Goal: Transaction & Acquisition: Download file/media

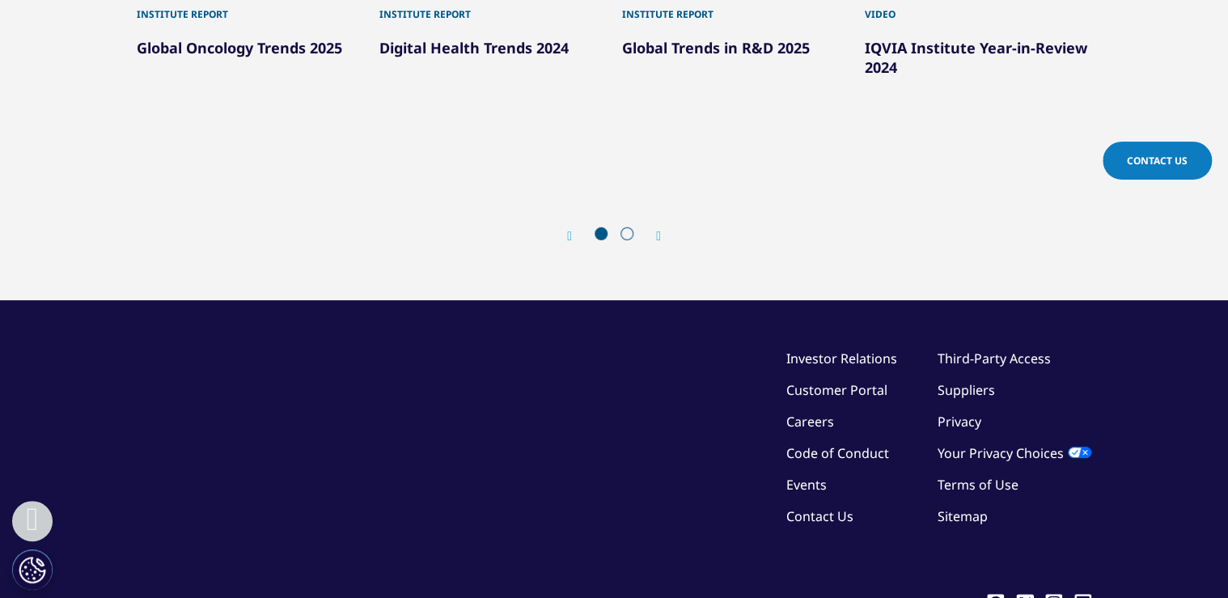
scroll to position [5387, 0]
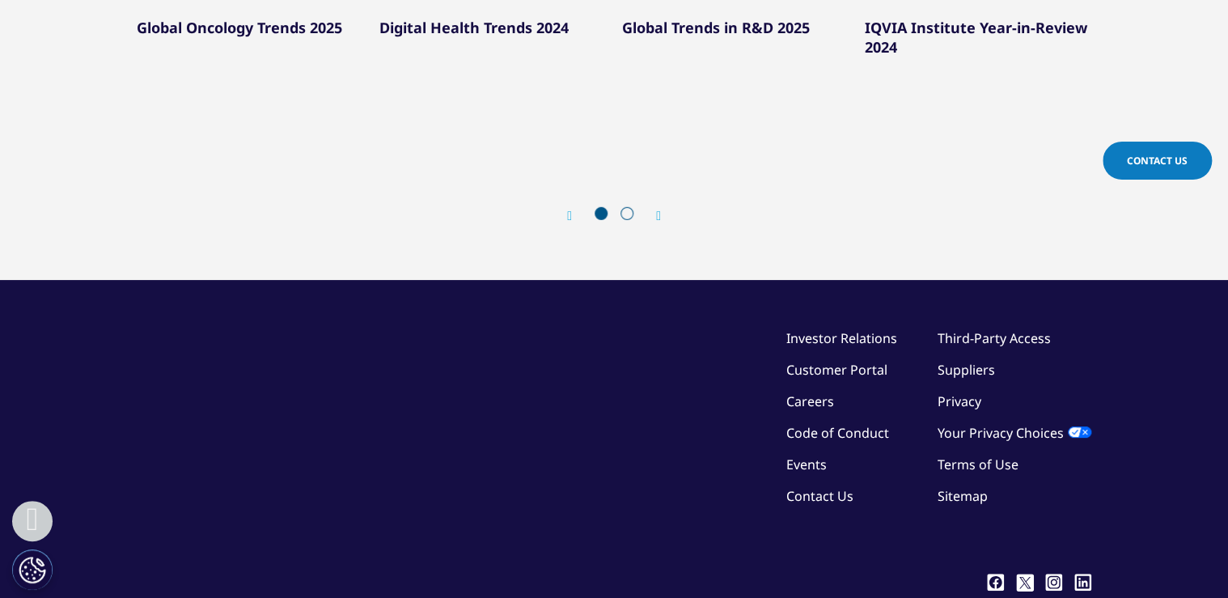
click at [984, 455] on link "Terms of Use" at bounding box center [978, 464] width 81 height 18
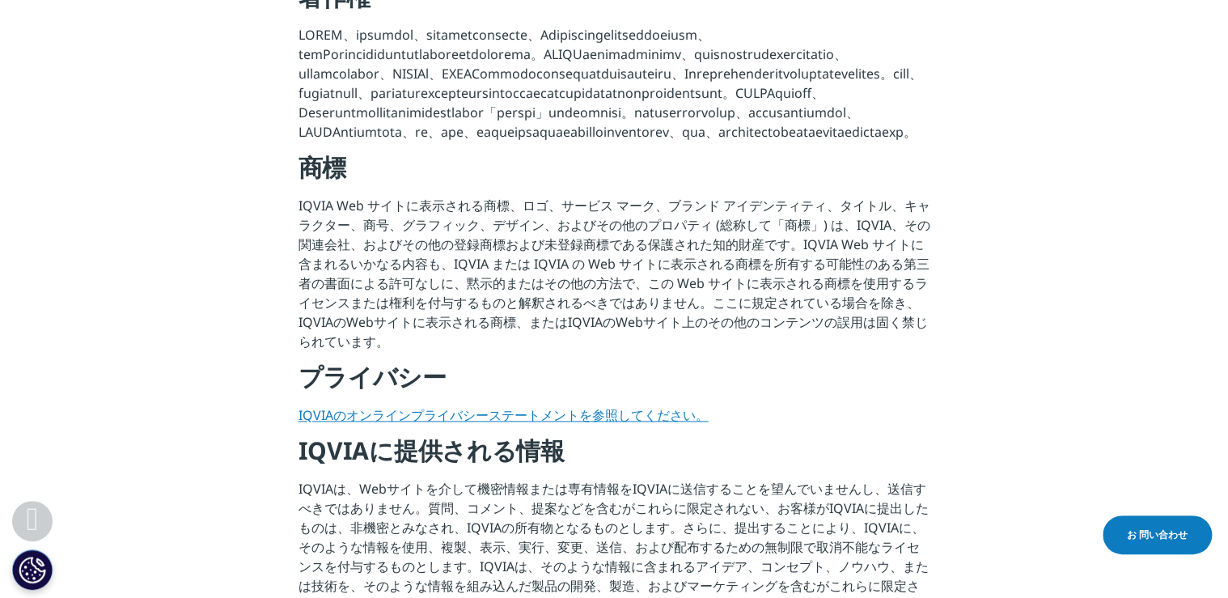
scroll to position [777, 0]
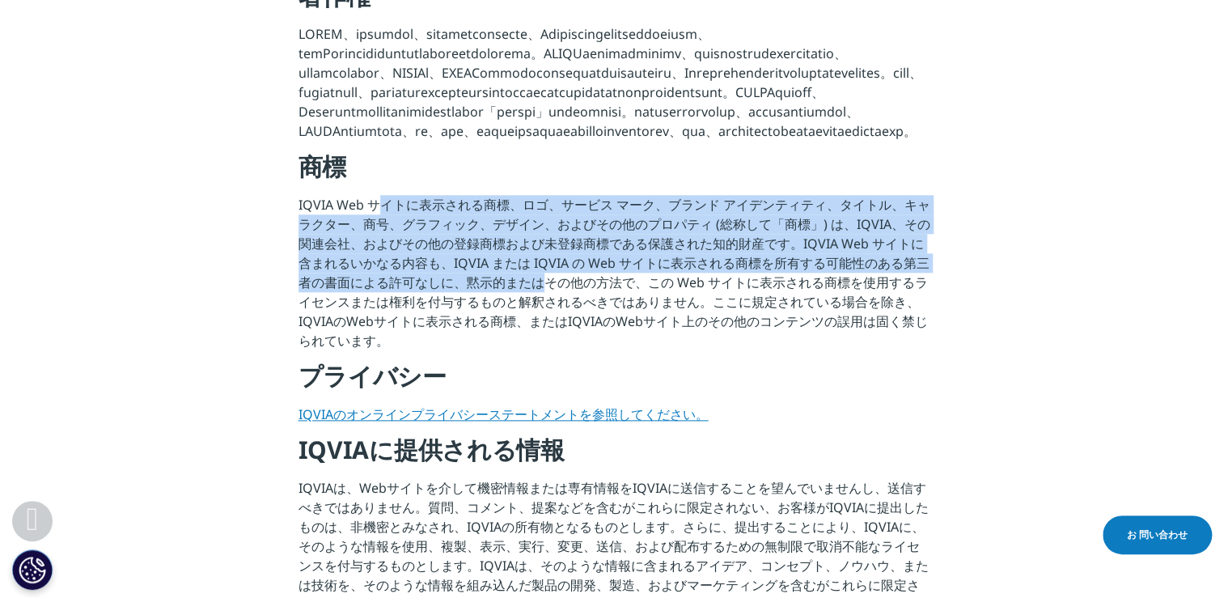
drag, startPoint x: 382, startPoint y: 333, endPoint x: 555, endPoint y: 434, distance: 200.5
click at [555, 360] on p "IQVIA Web サイトに表示される商標、ロゴ、サービス マーク、ブランド アイデンティティ、タイトル、キャラクター、商号、グラフィック、デザイン、およびそ…" at bounding box center [614, 277] width 632 height 165
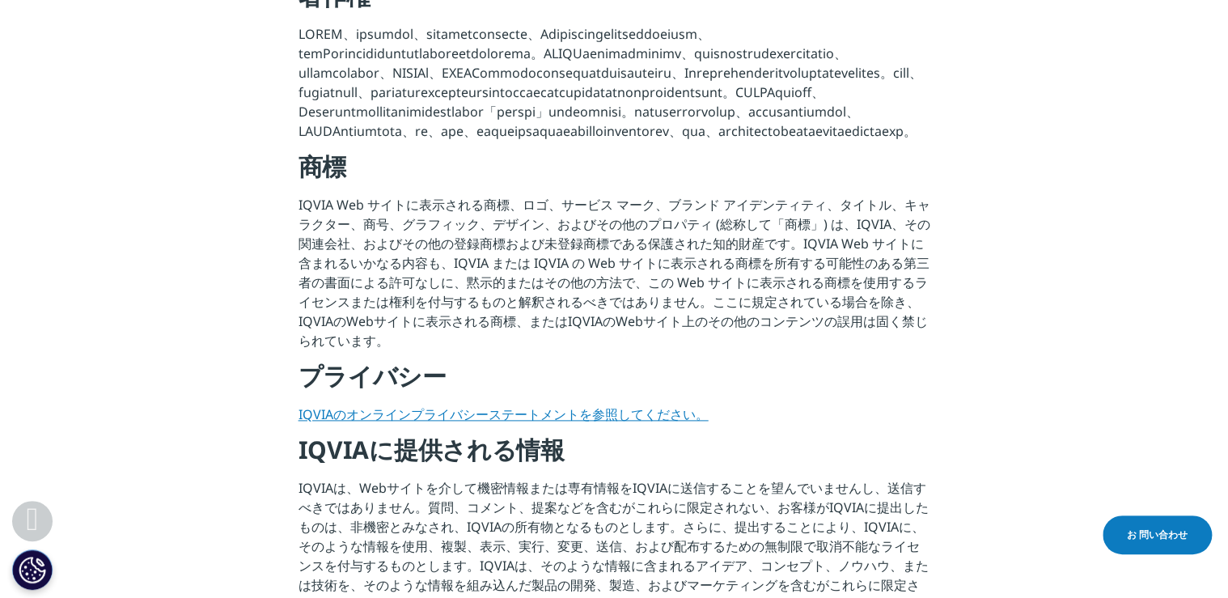
drag, startPoint x: 555, startPoint y: 434, endPoint x: 544, endPoint y: 476, distance: 43.6
click at [544, 360] on p "IQVIA Web サイトに表示される商標、ロゴ、サービス マーク、ブランド アイデンティティ、タイトル、キャラクター、商号、グラフィック、デザイン、およびそ…" at bounding box center [614, 277] width 632 height 165
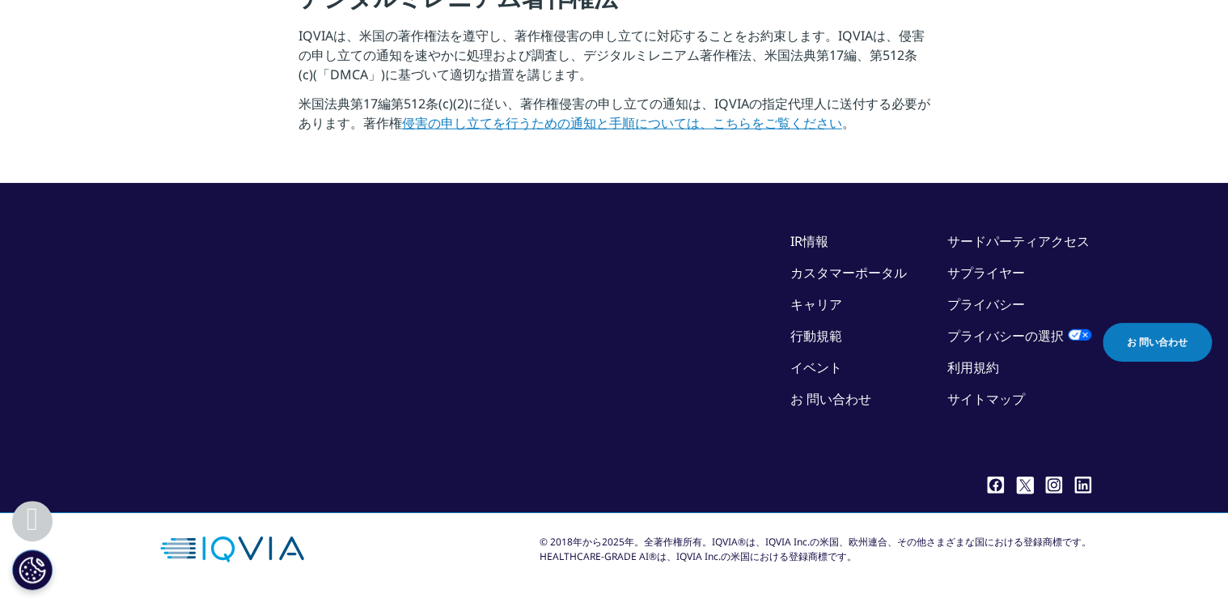
scroll to position [2081, 0]
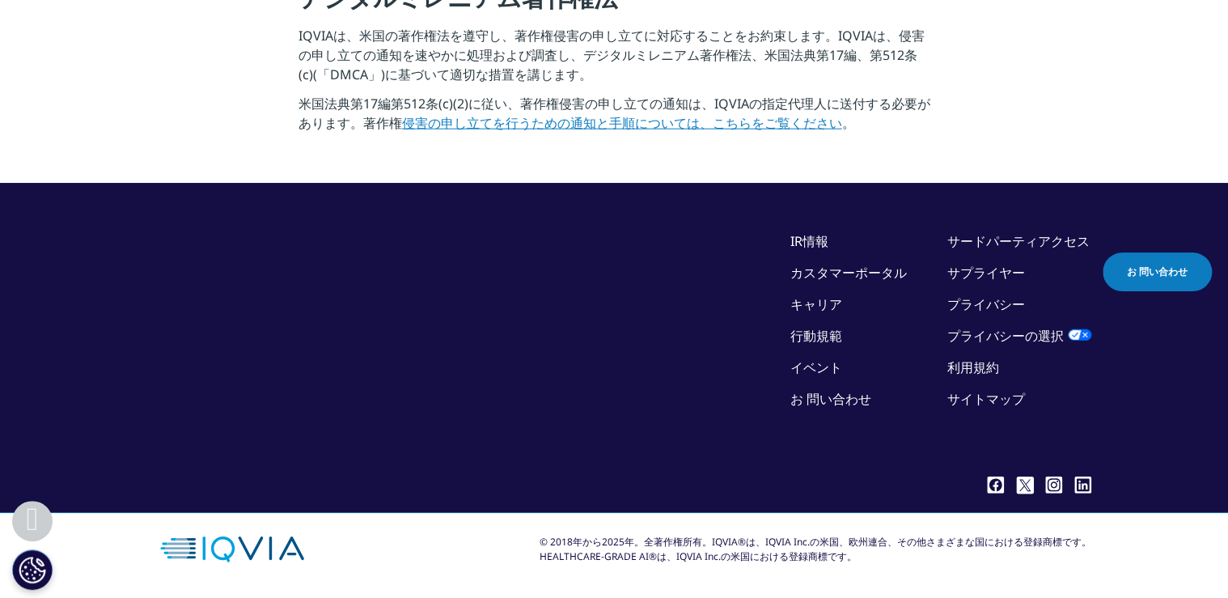
click at [980, 408] on link "サイトマップ" at bounding box center [986, 399] width 78 height 18
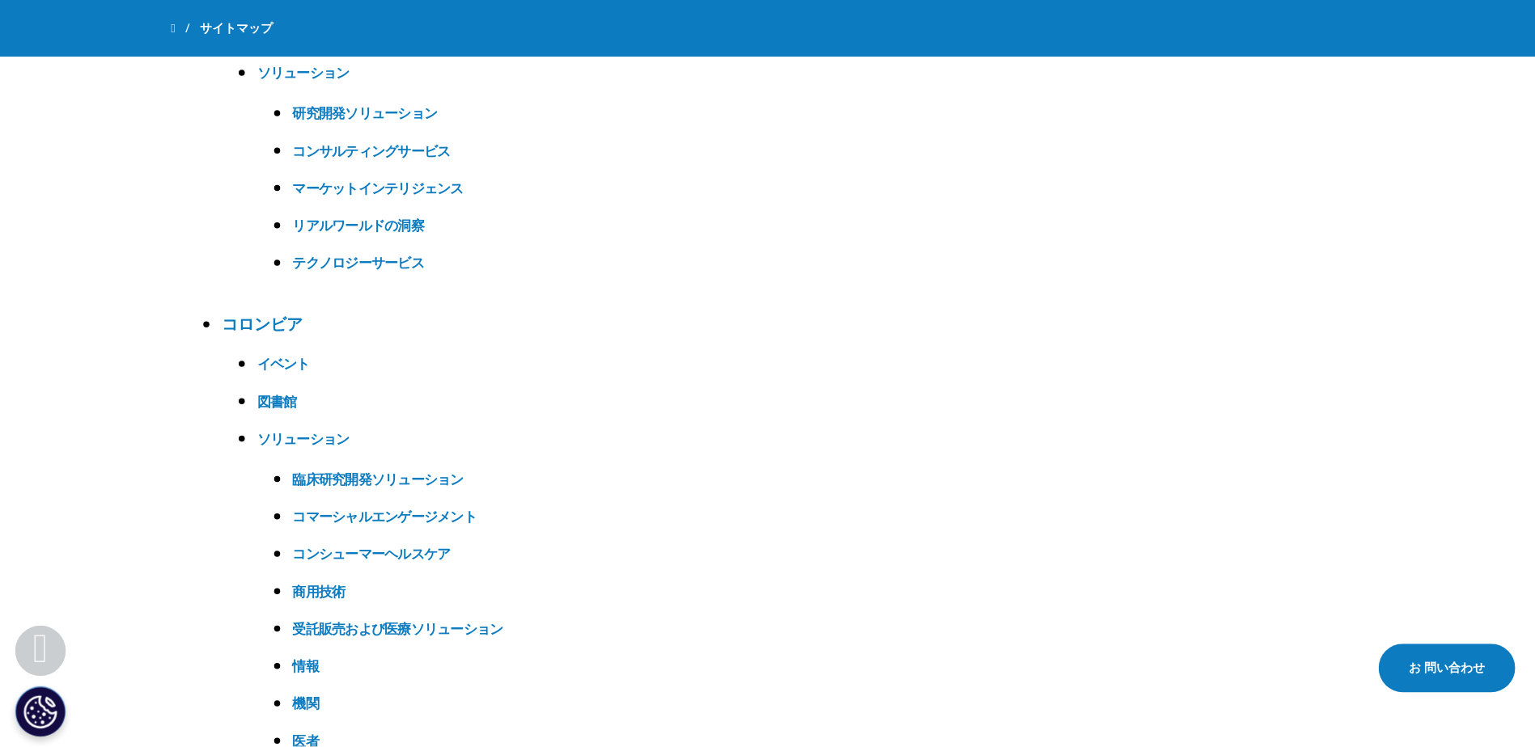
scroll to position [9642, 0]
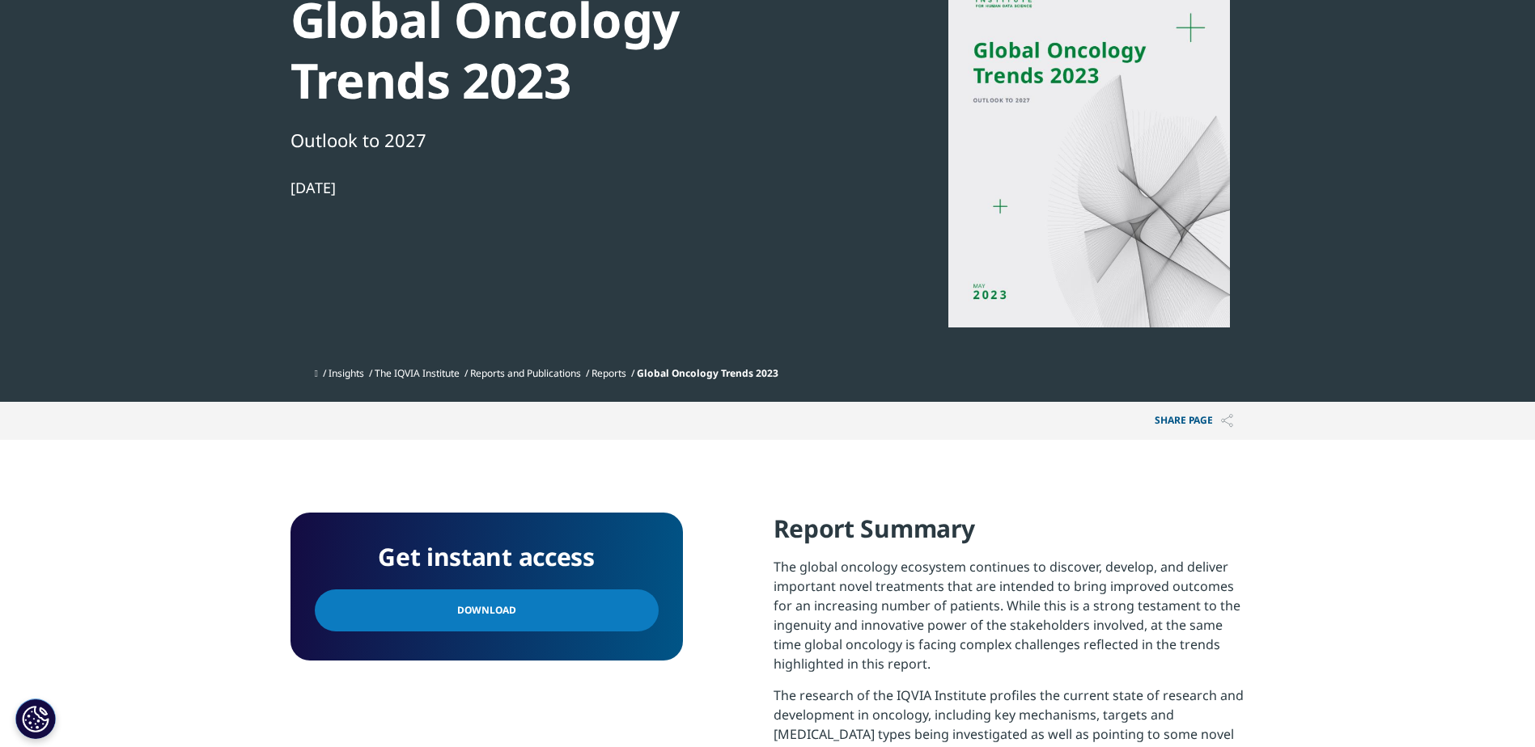
scroll to position [541, 955]
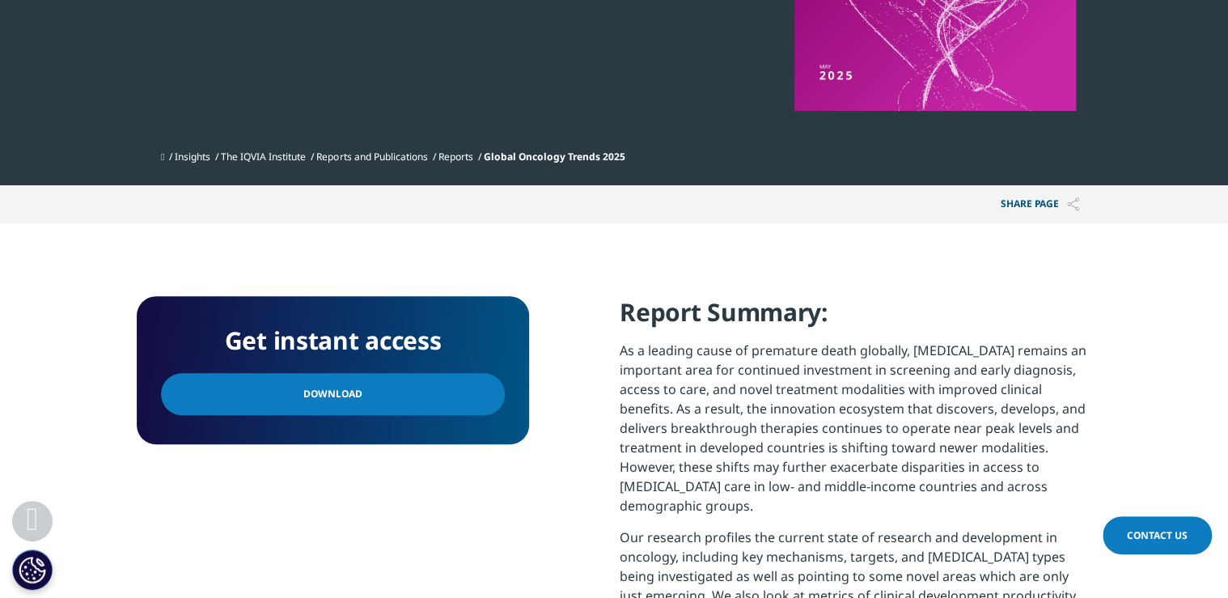
scroll to position [388, 0]
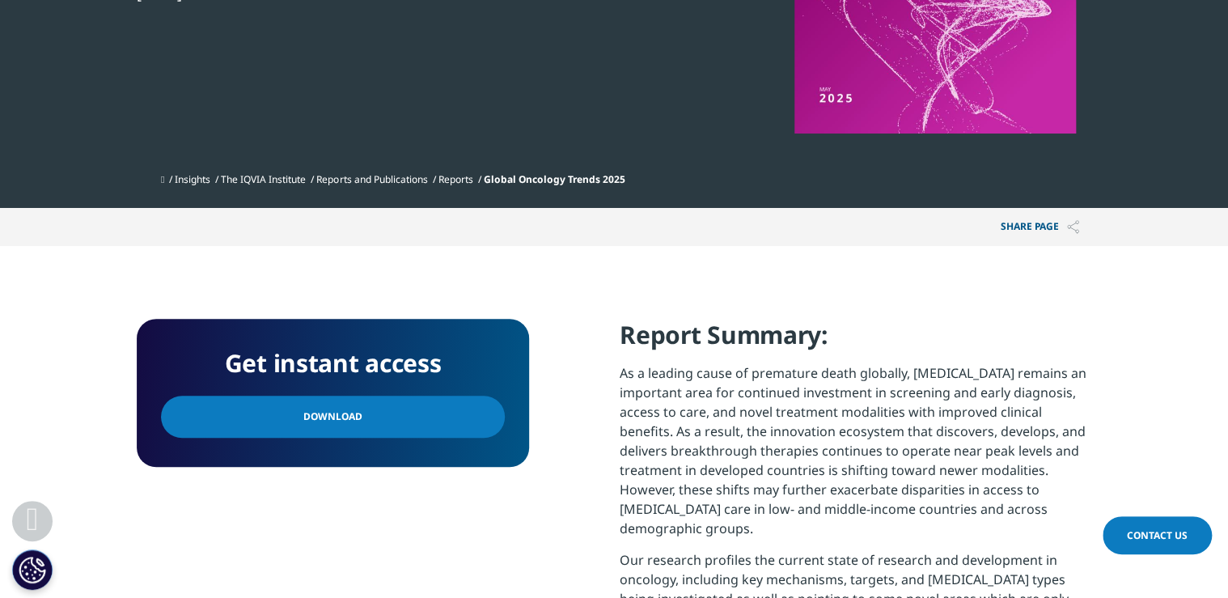
click at [452, 411] on link "Download" at bounding box center [333, 417] width 344 height 42
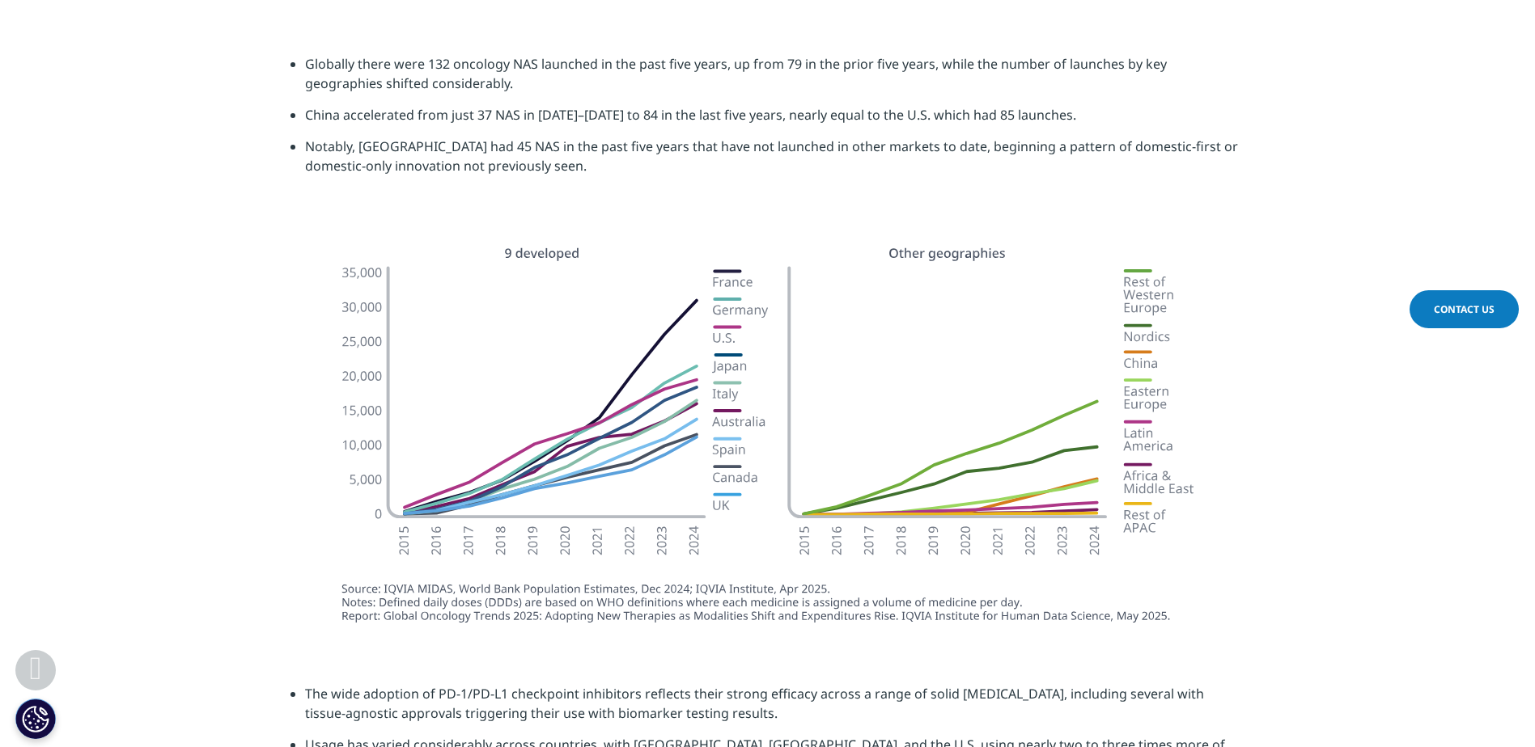
scroll to position [1192, 0]
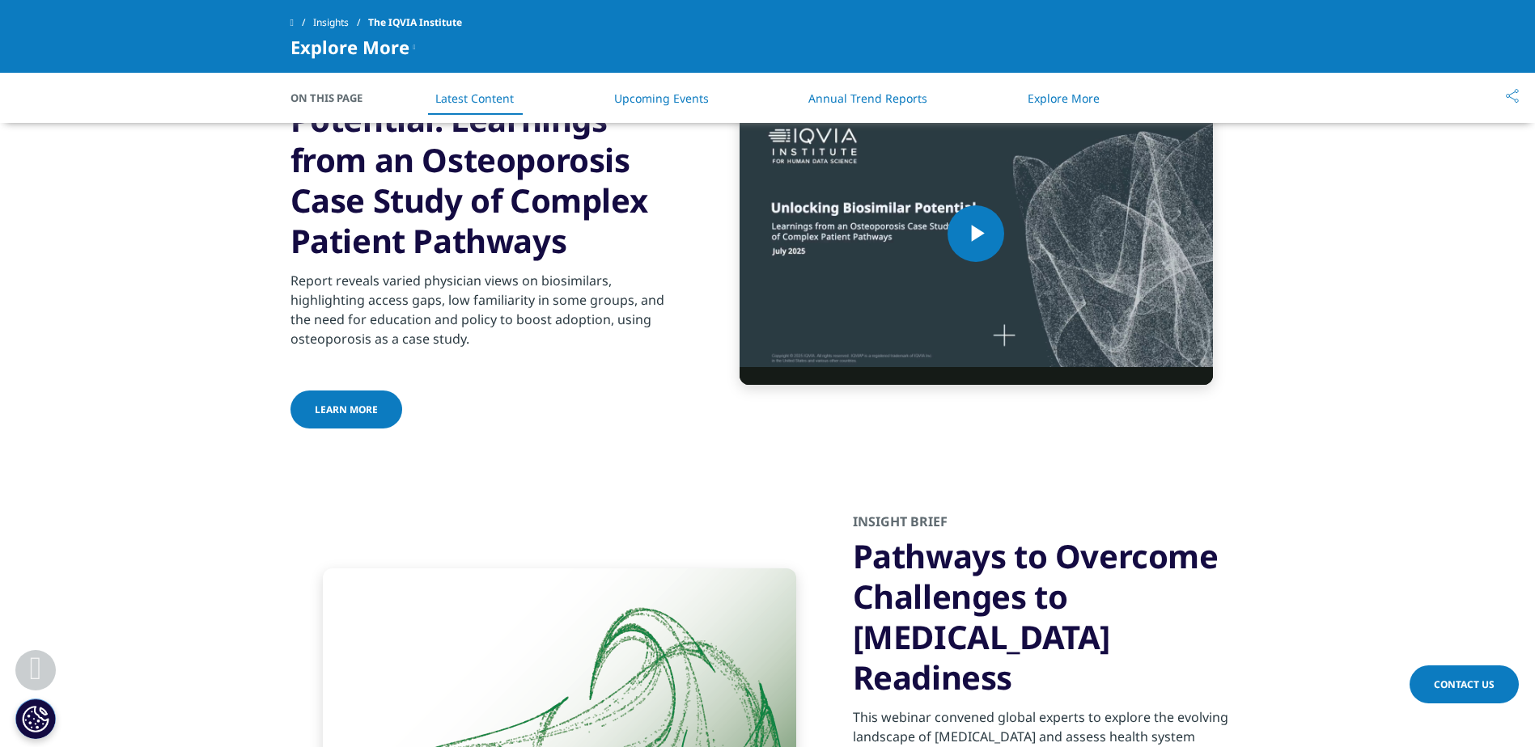
scroll to position [2589, 0]
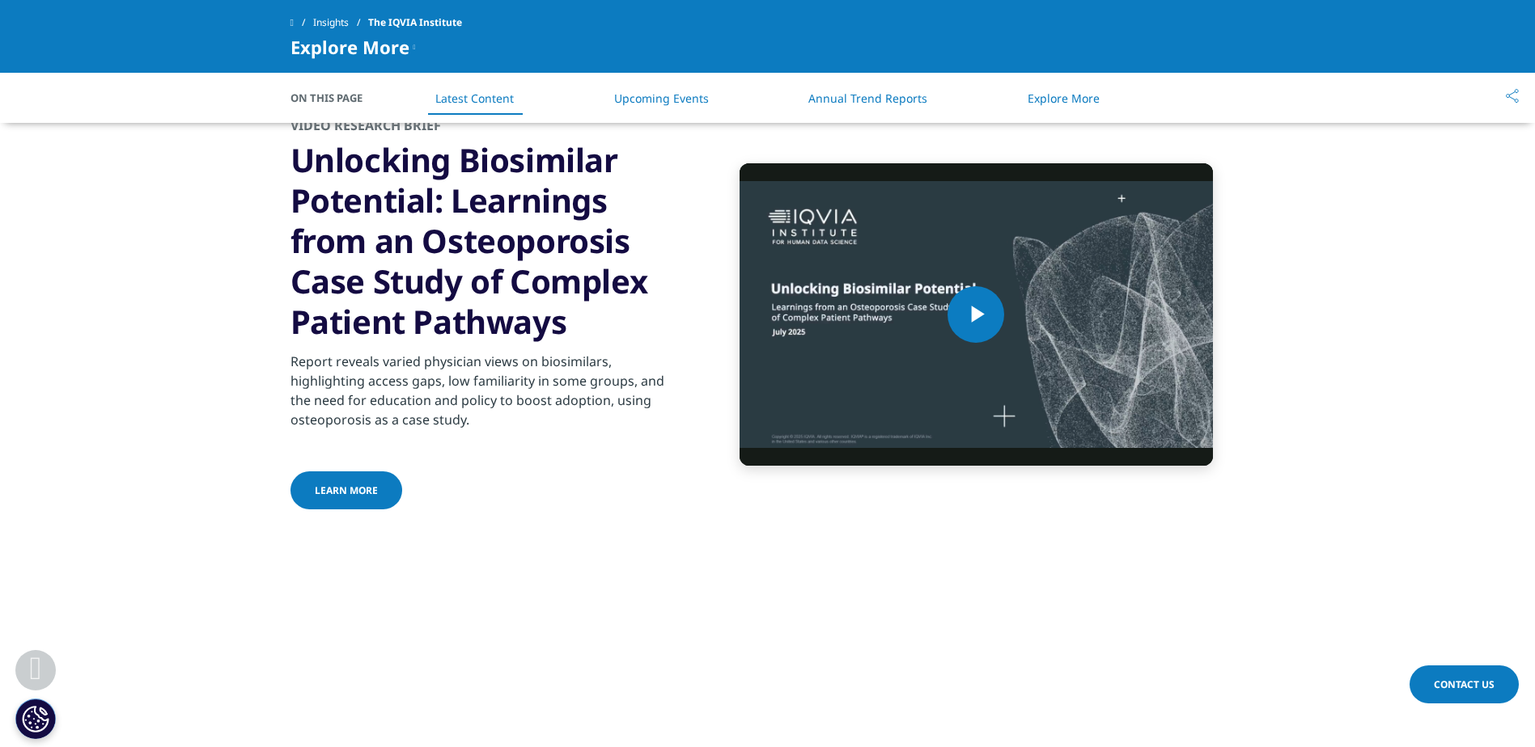
drag, startPoint x: 653, startPoint y: 581, endPoint x: 658, endPoint y: 591, distance: 11.2
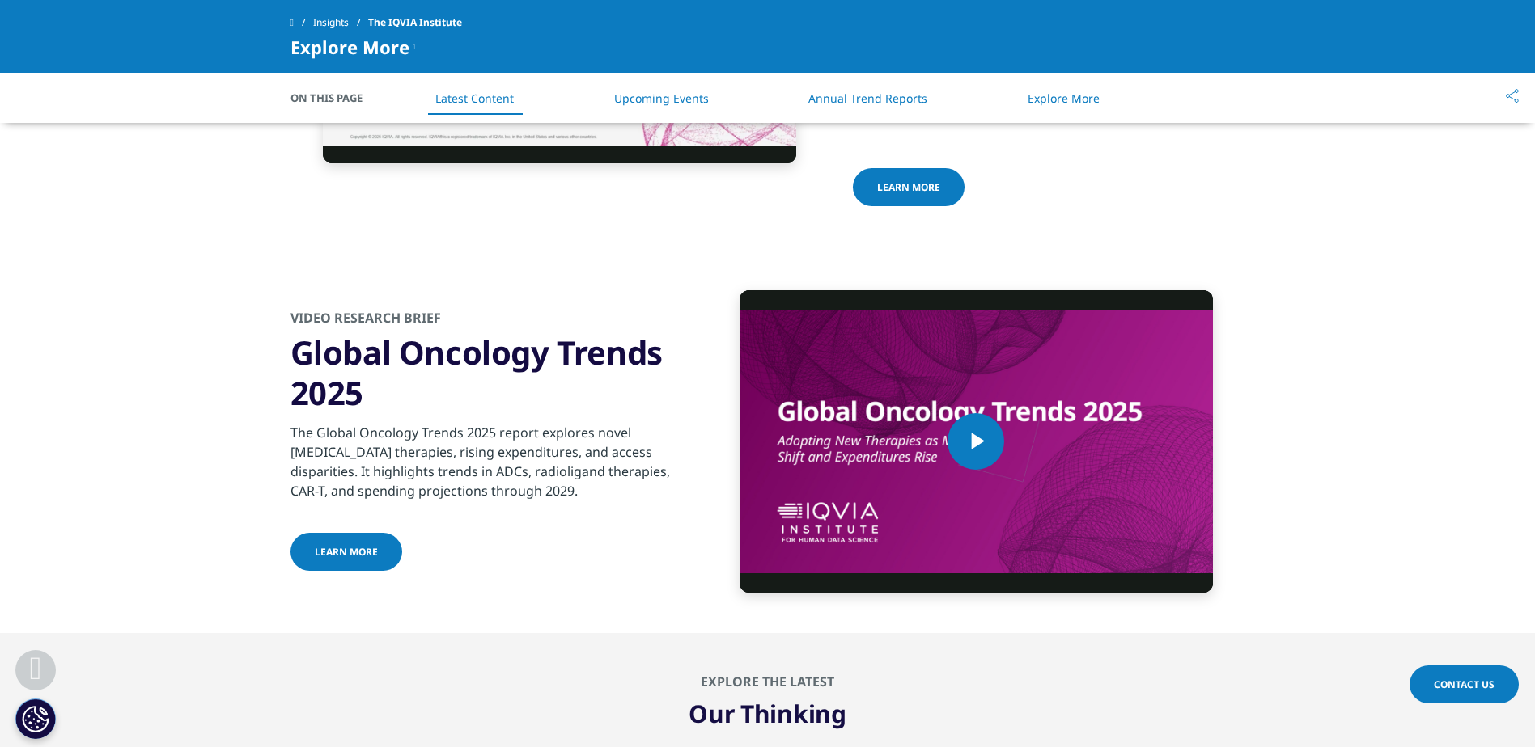
scroll to position [6404, 0]
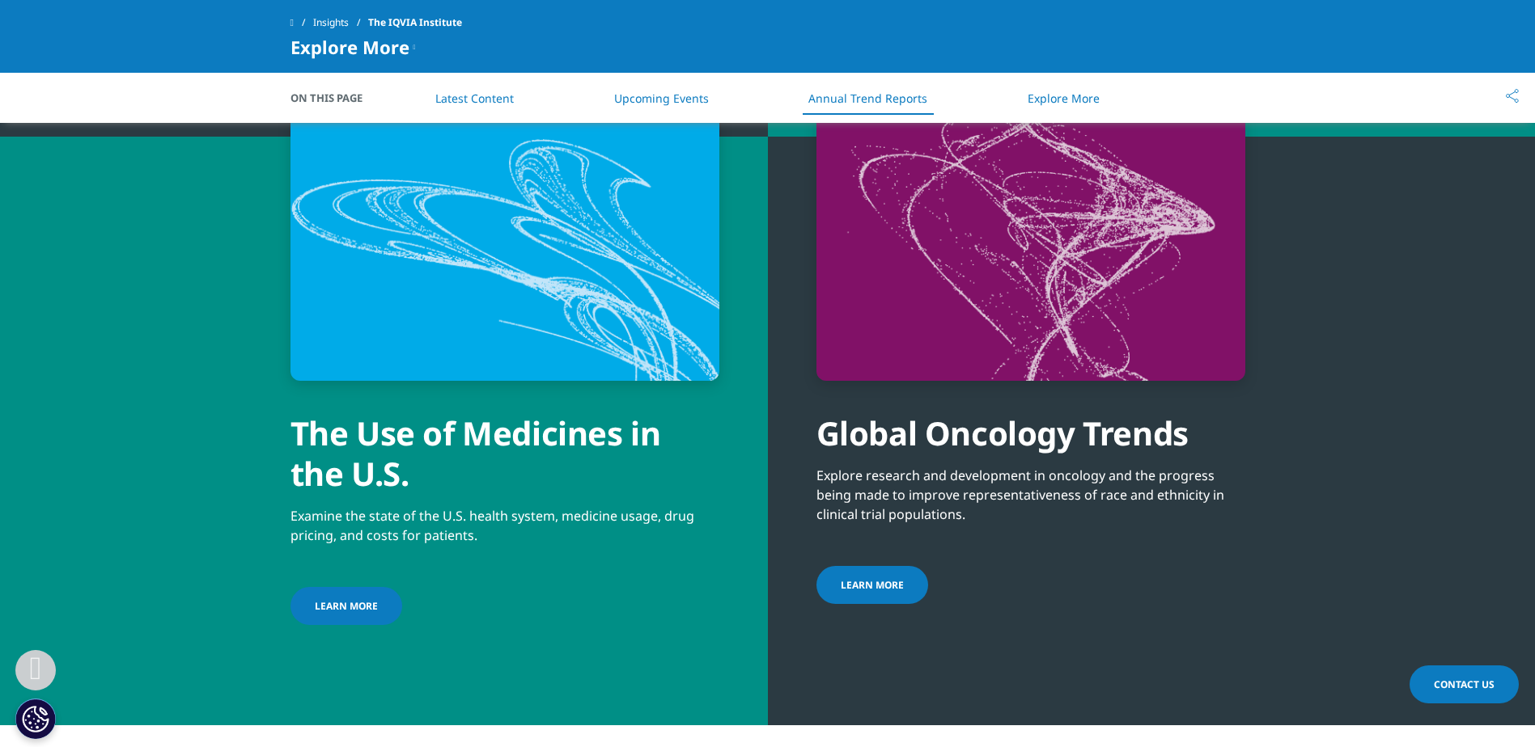
click at [853, 578] on span "LEARN MORE" at bounding box center [871, 585] width 63 height 14
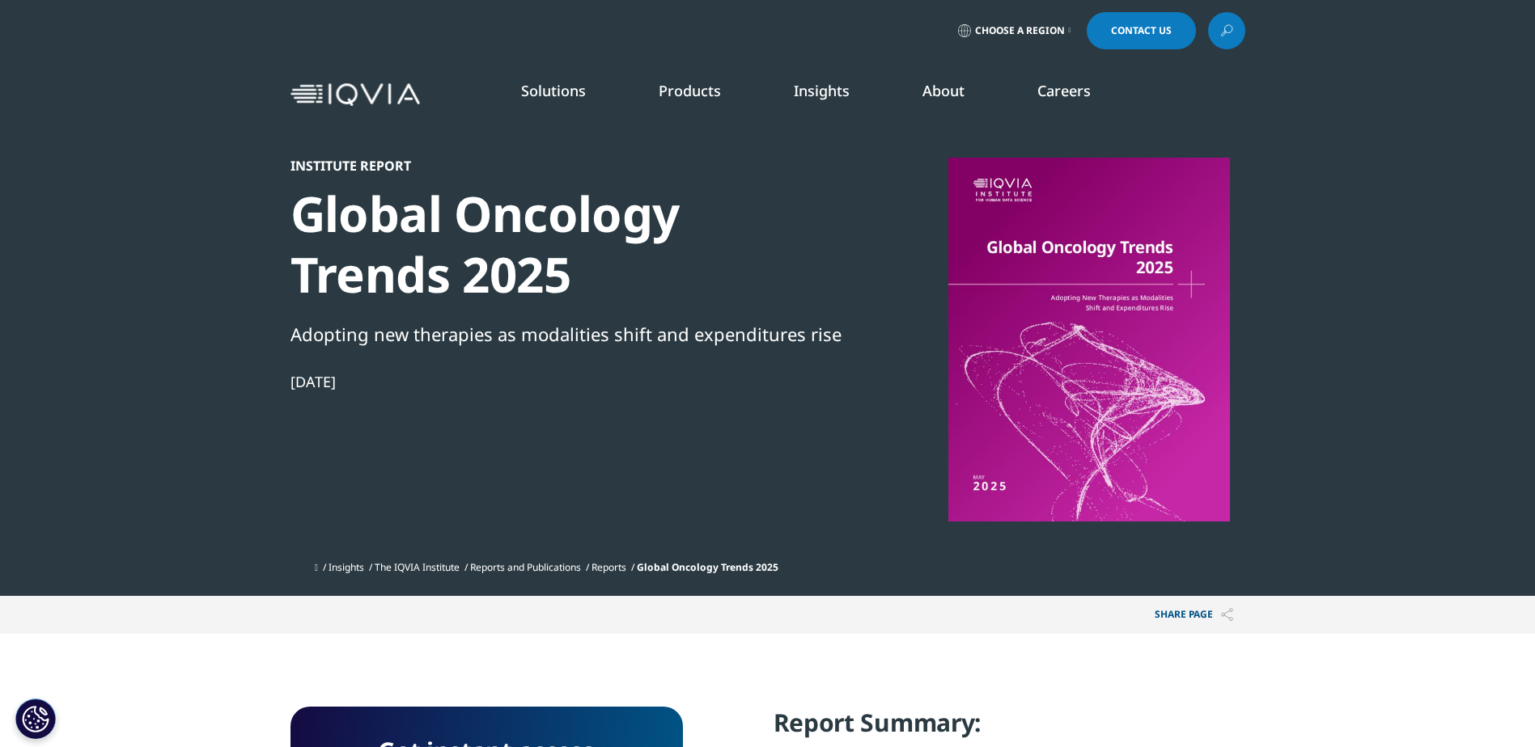
click at [626, 569] on link "Reports" at bounding box center [608, 568] width 35 height 14
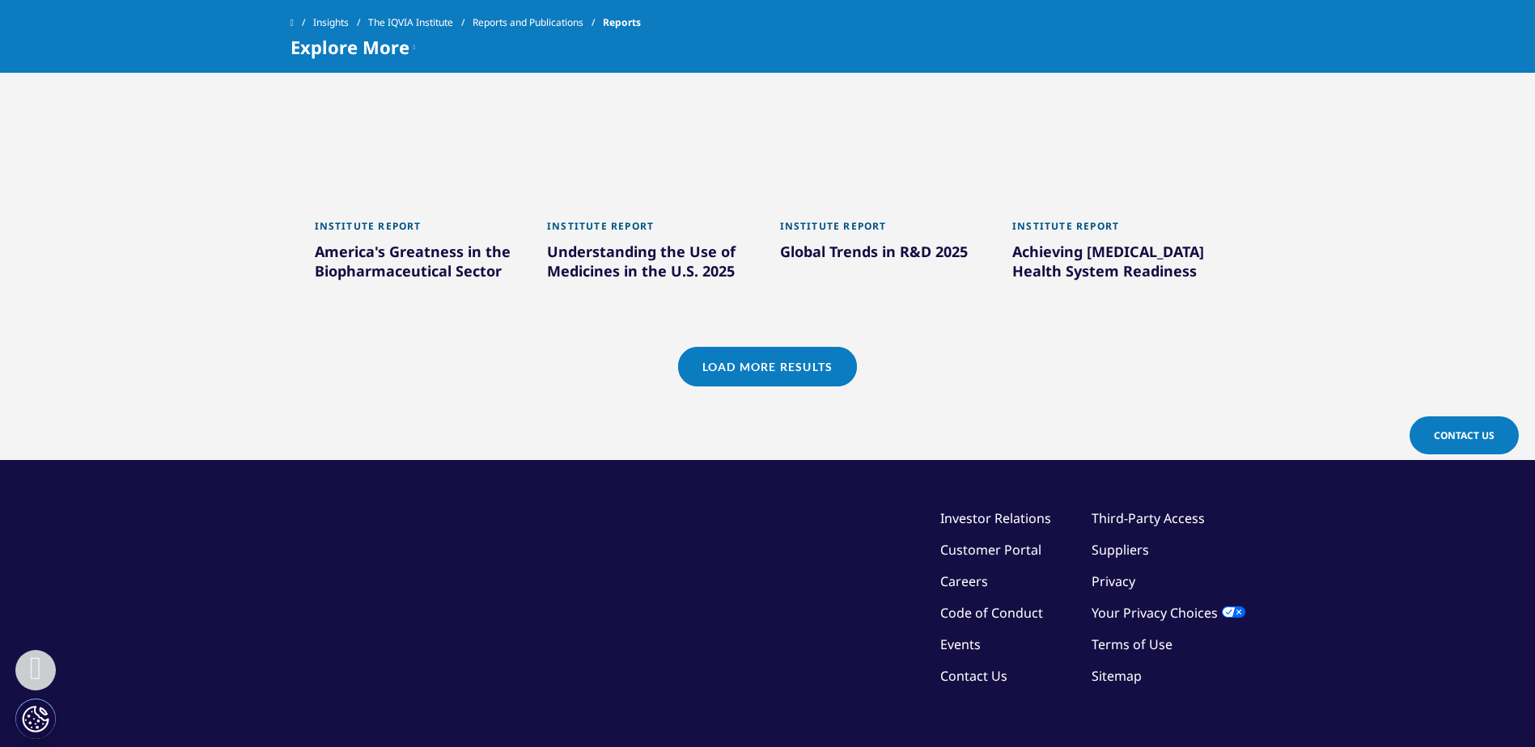
scroll to position [1560, 0]
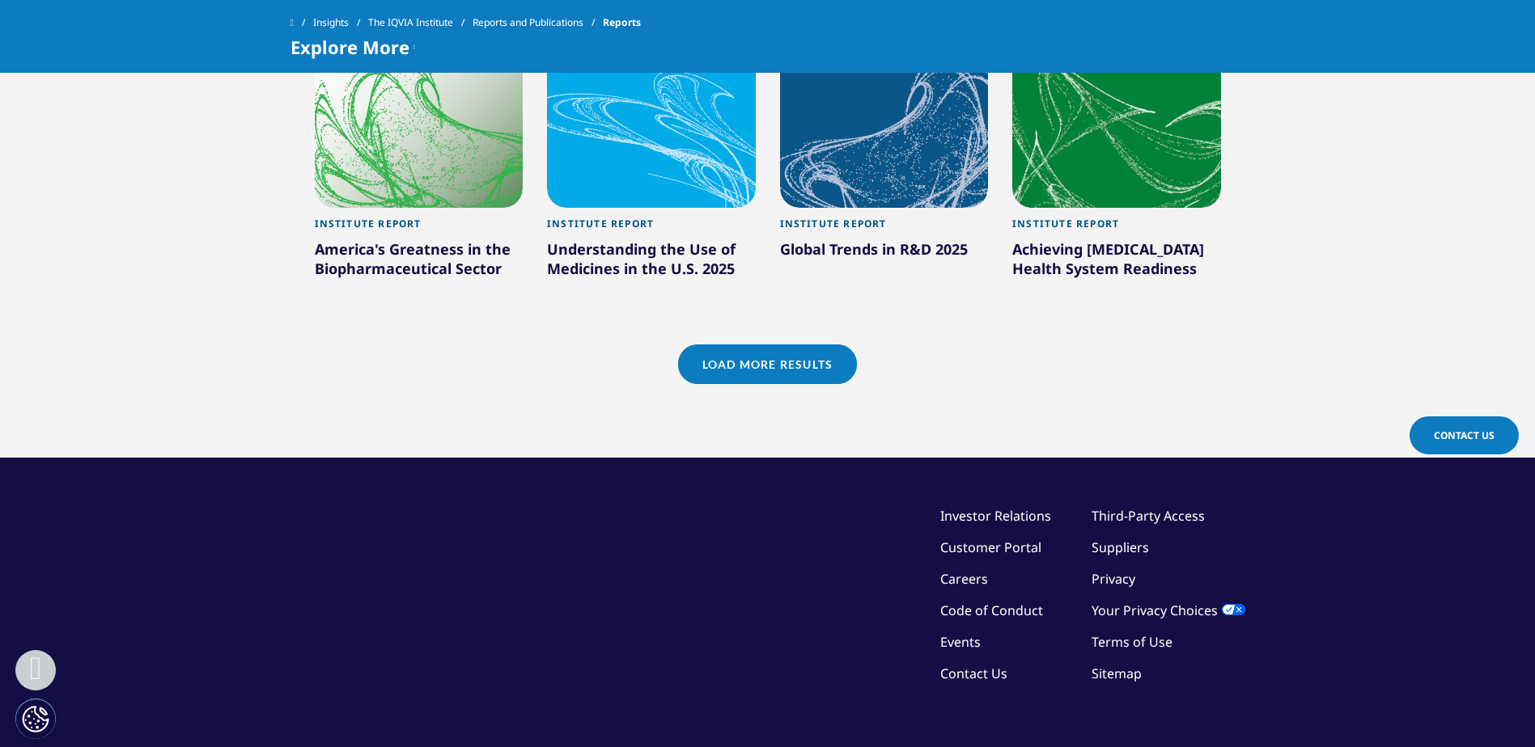
click at [769, 357] on link "Load More Results" at bounding box center [767, 365] width 179 height 40
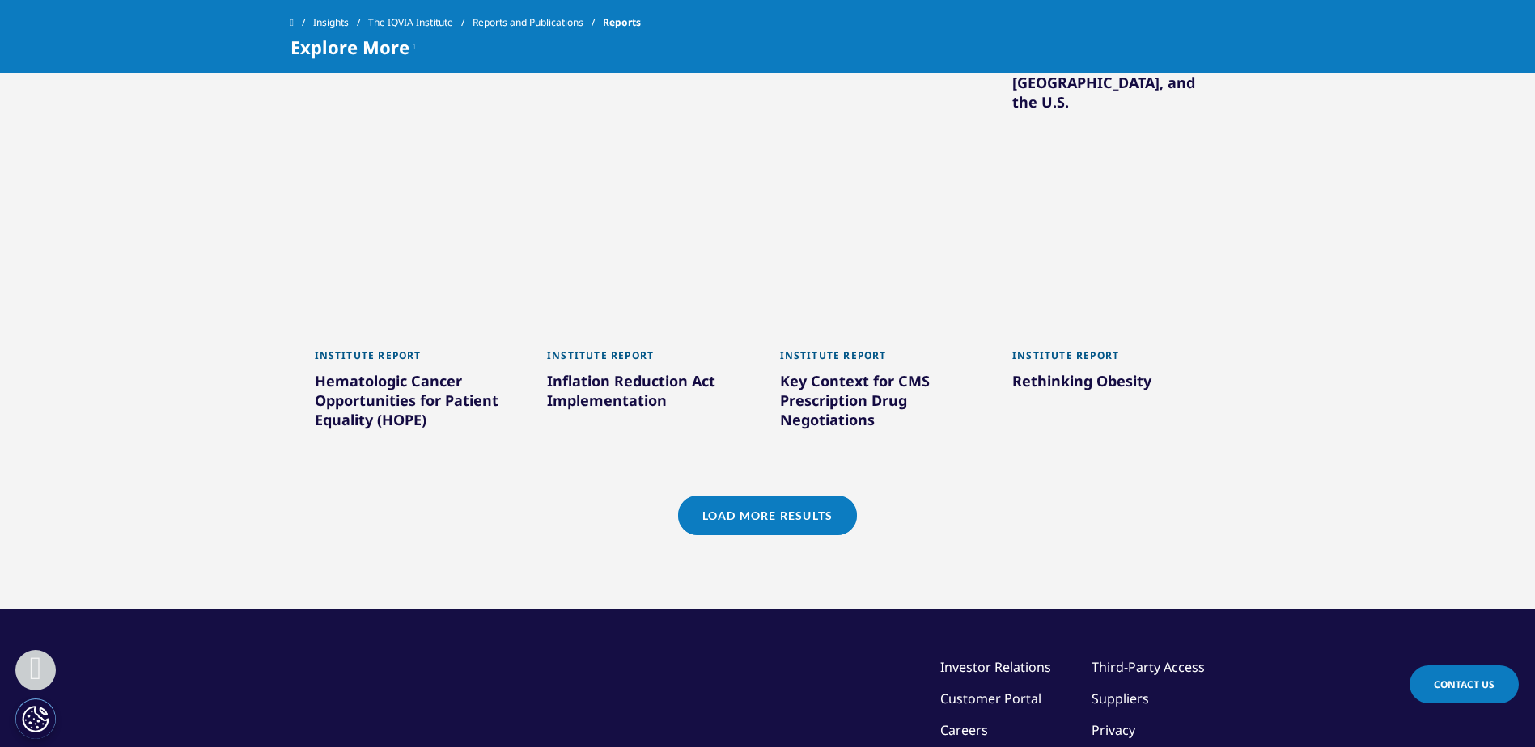
scroll to position [2450, 0]
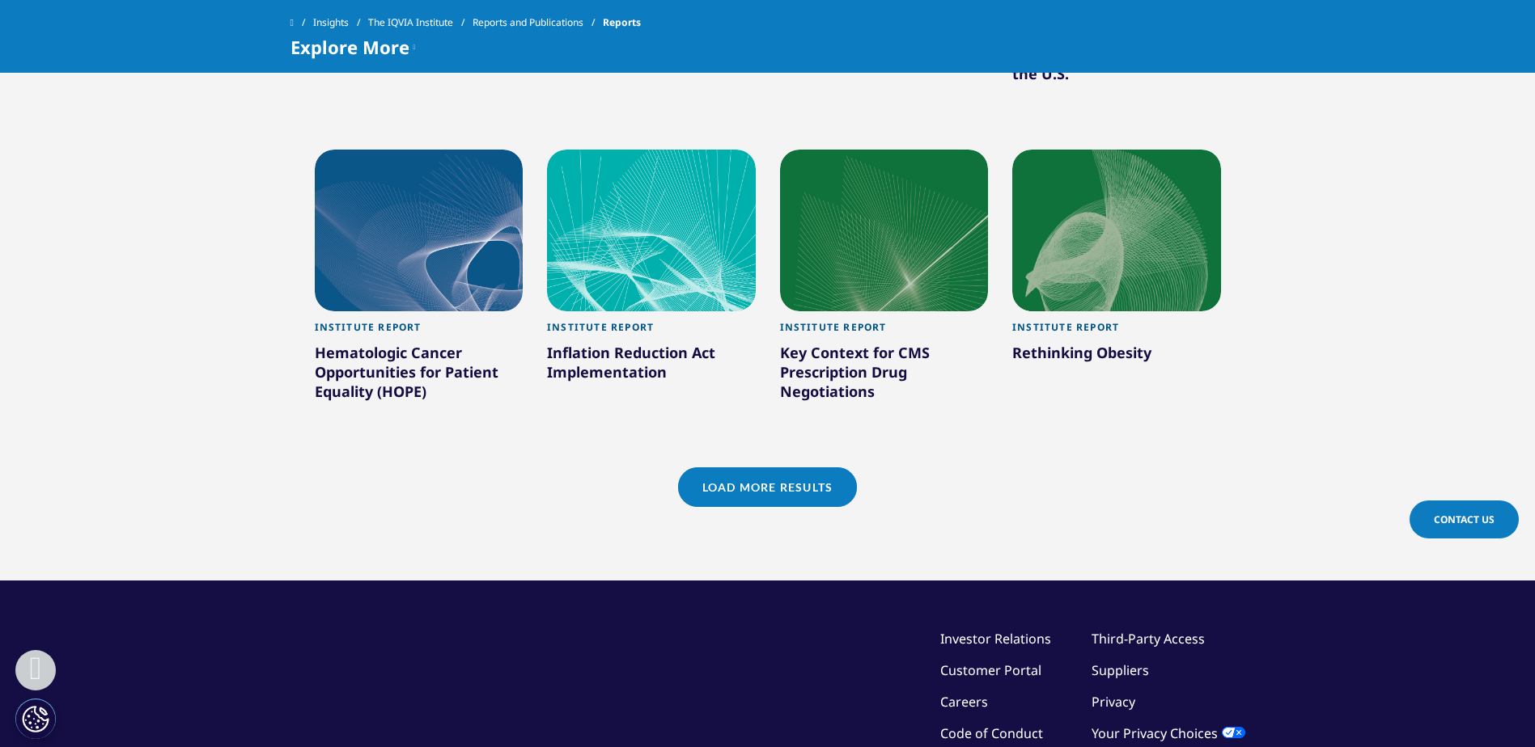
click at [762, 468] on link "Load More Results" at bounding box center [767, 488] width 179 height 40
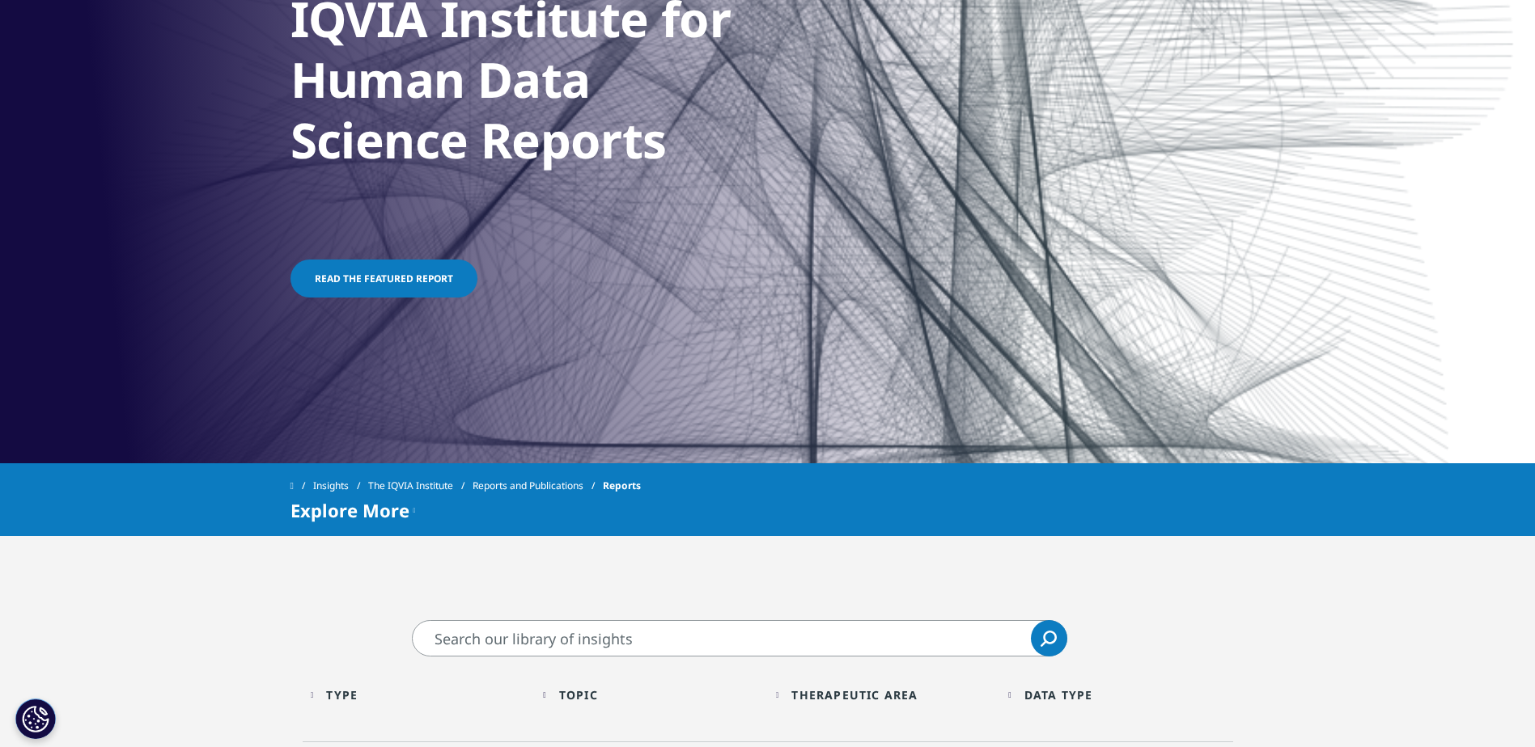
scroll to position [404, 0]
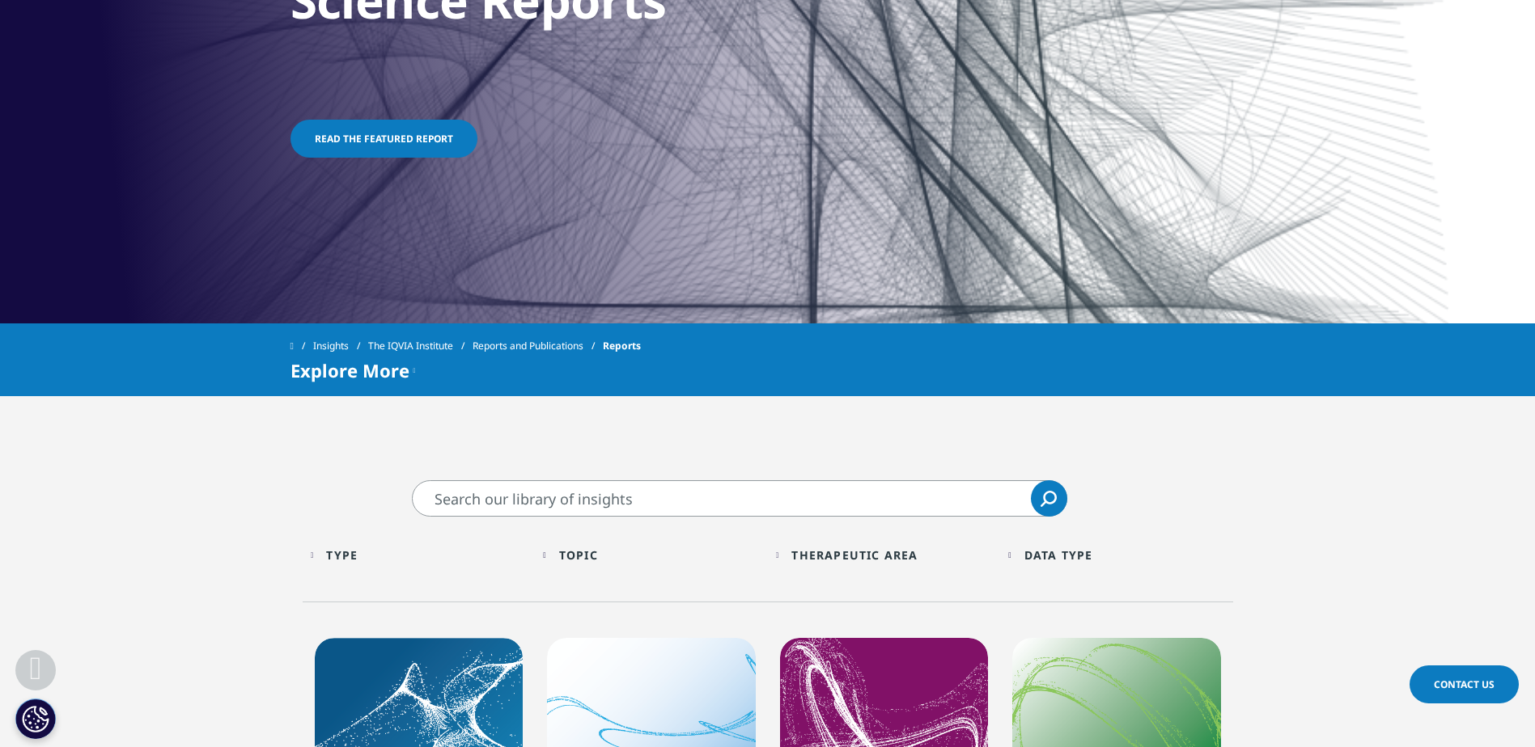
click at [536, 493] on input "Search" at bounding box center [739, 499] width 655 height 36
type input "v"
paste input "Global Oncology"
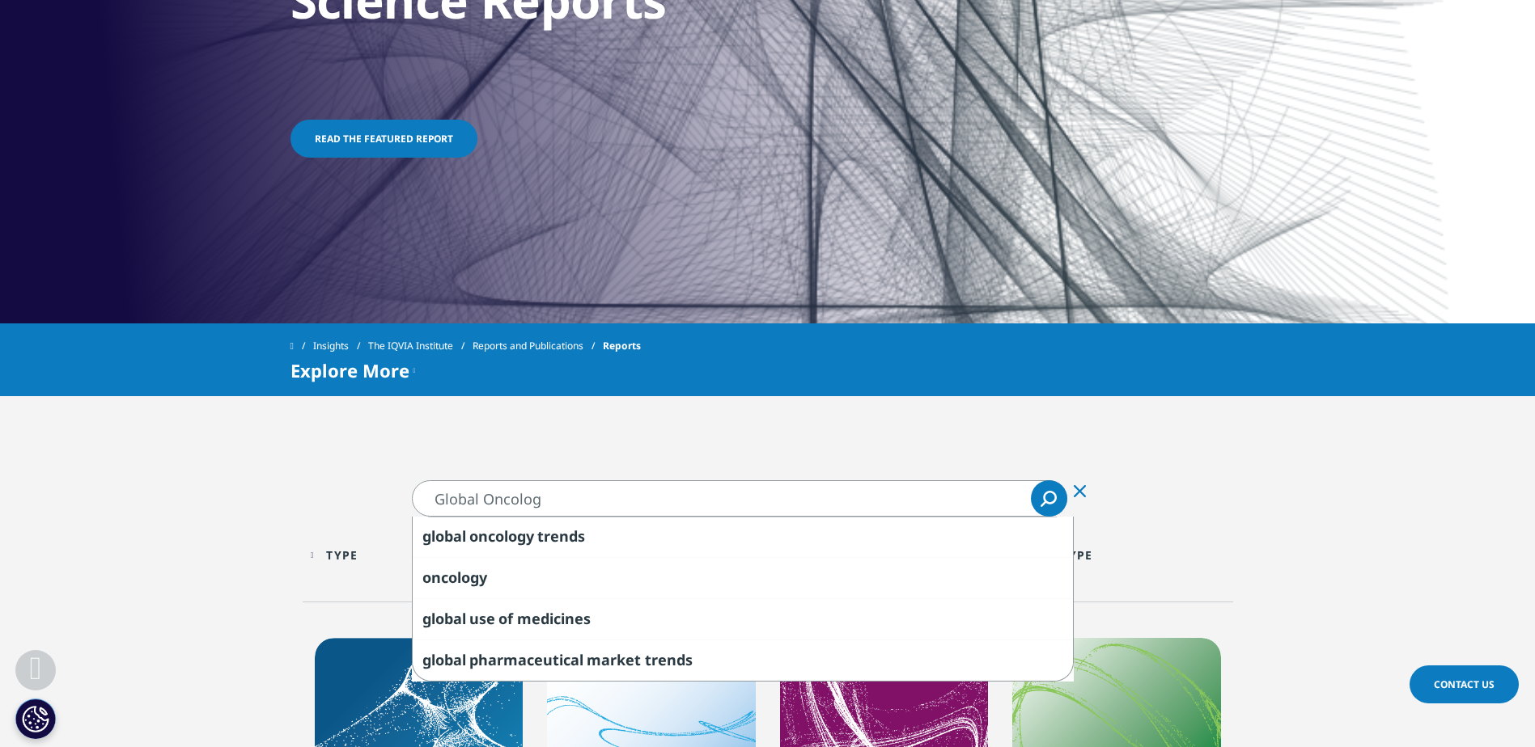
paste input "Global Oncology"
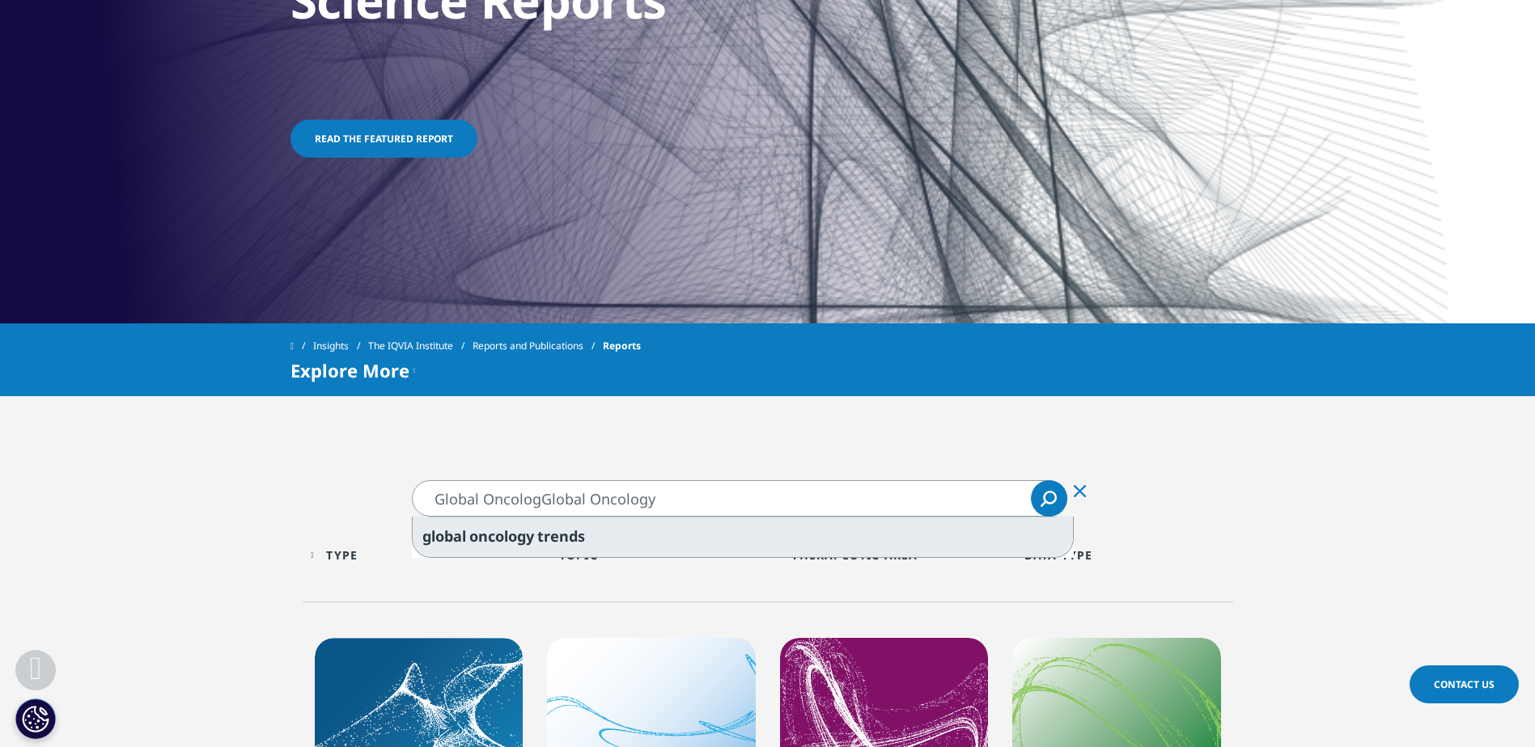
click at [537, 542] on div "global oncology trends" at bounding box center [743, 537] width 660 height 40
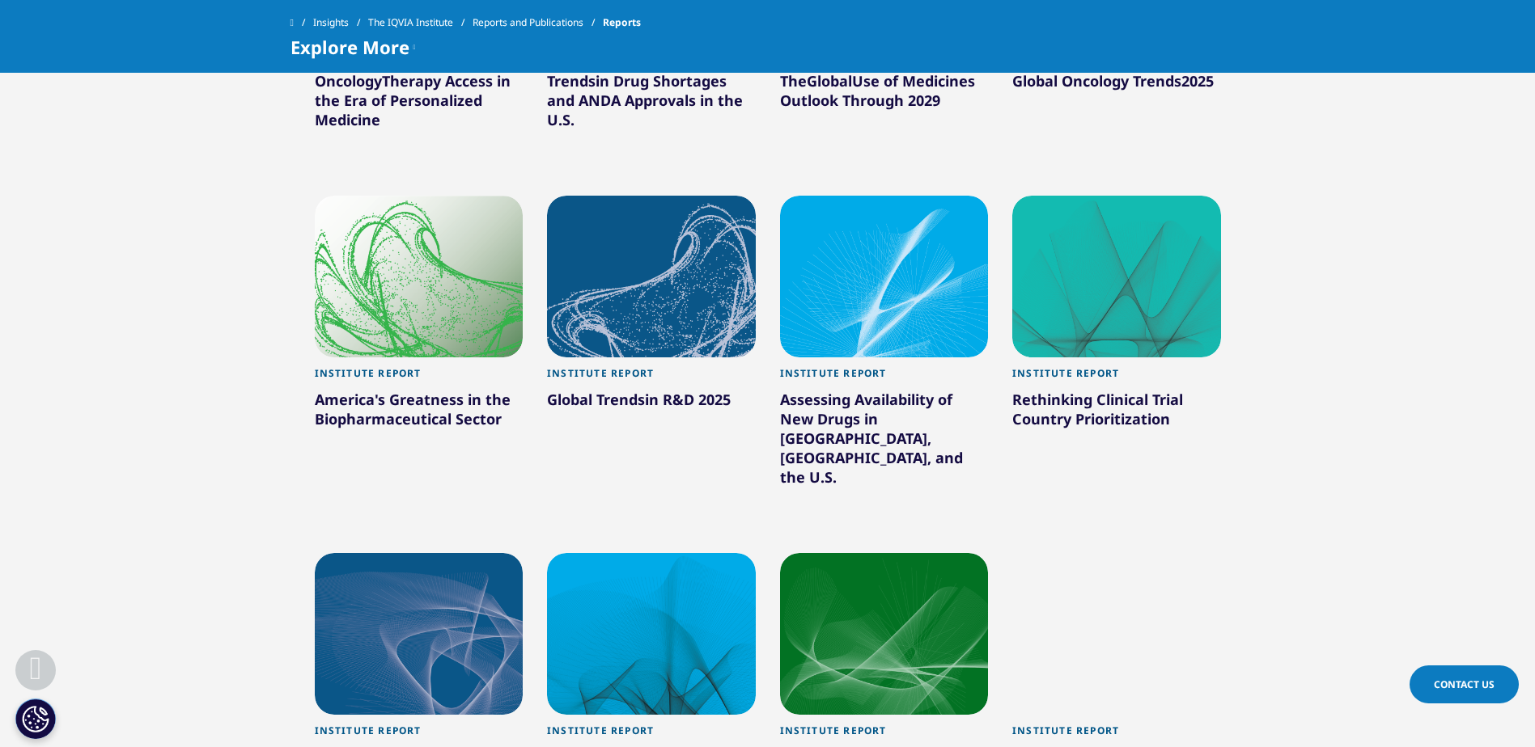
scroll to position [1375, 0]
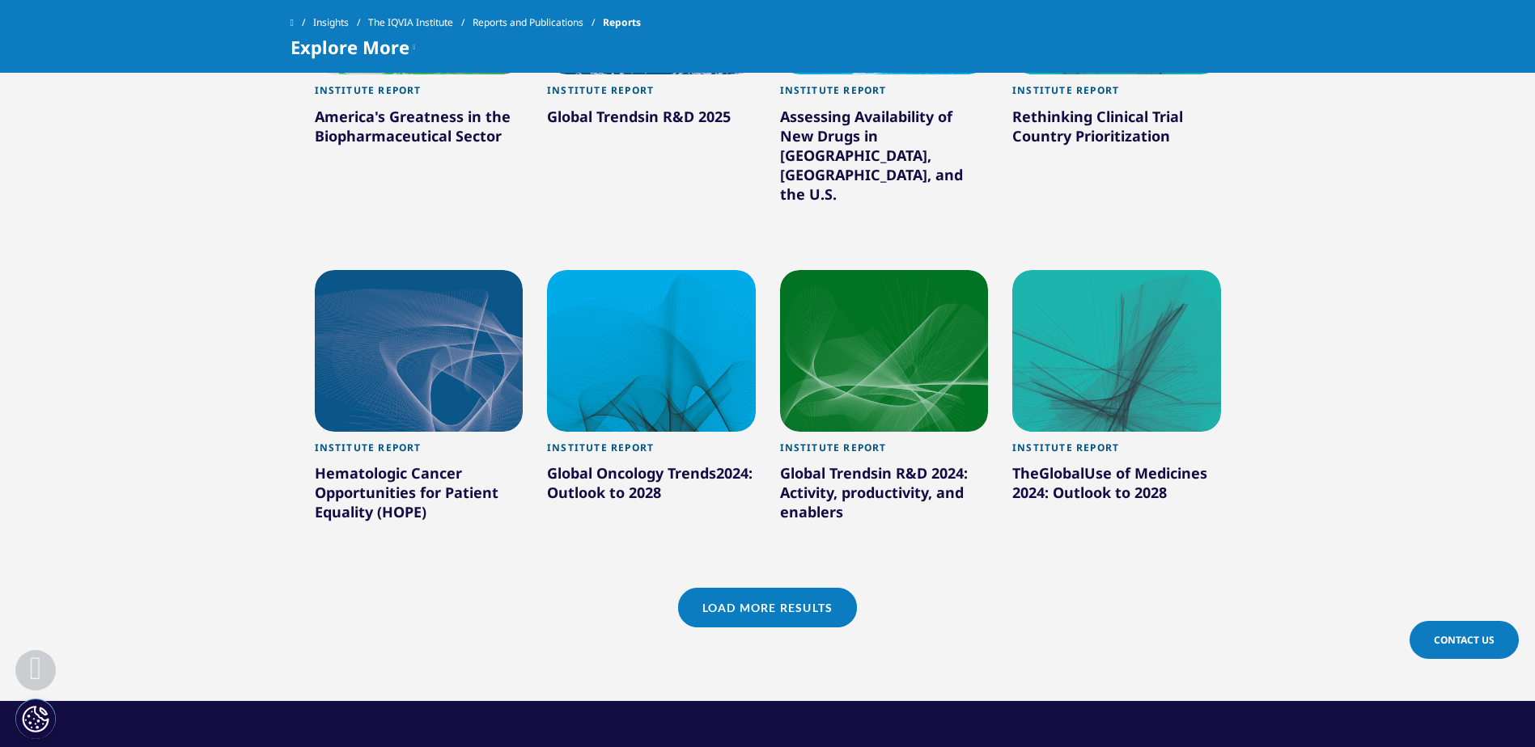
click at [781, 588] on link "Load More Results" at bounding box center [767, 608] width 179 height 40
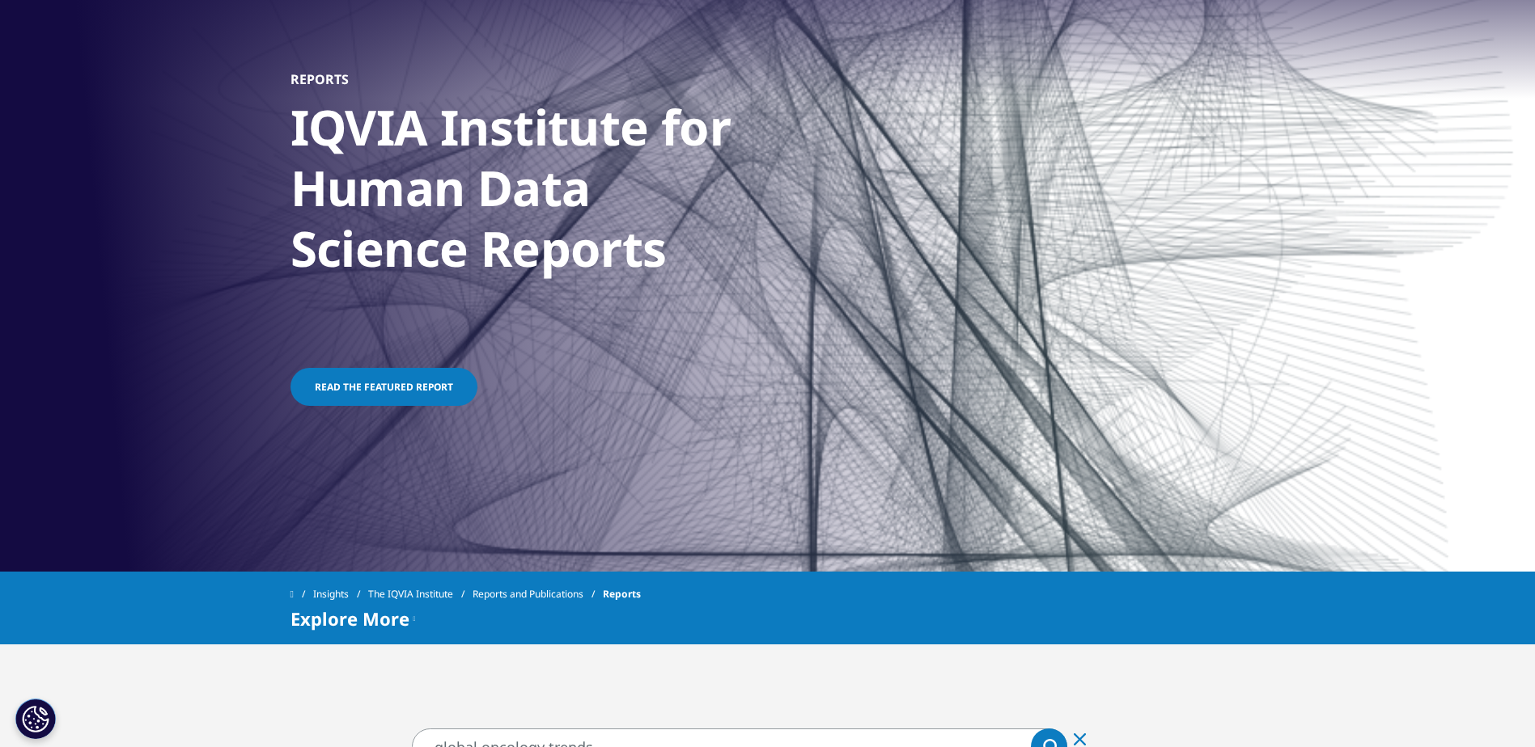
scroll to position [324, 0]
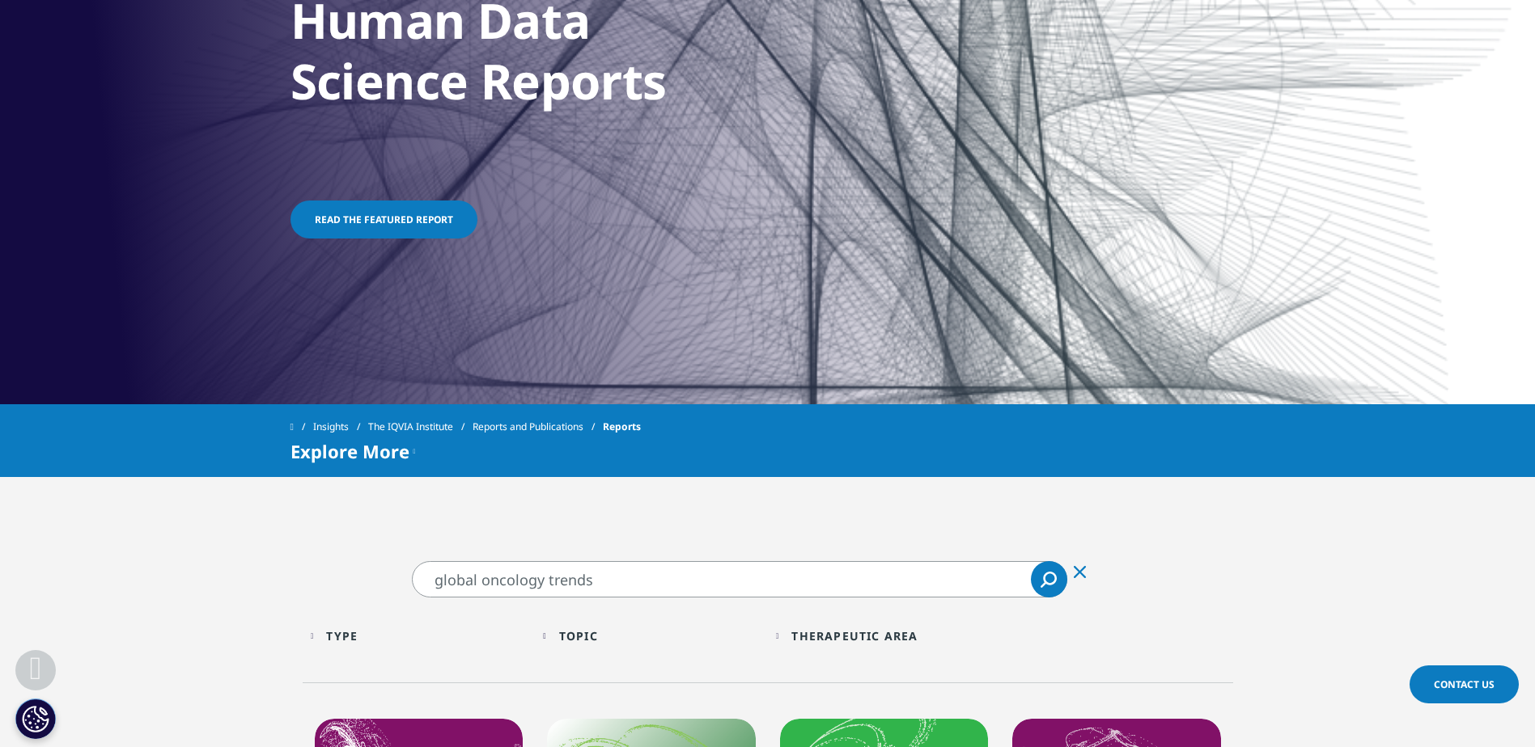
click at [637, 588] on input "global oncology trends" at bounding box center [739, 579] width 655 height 36
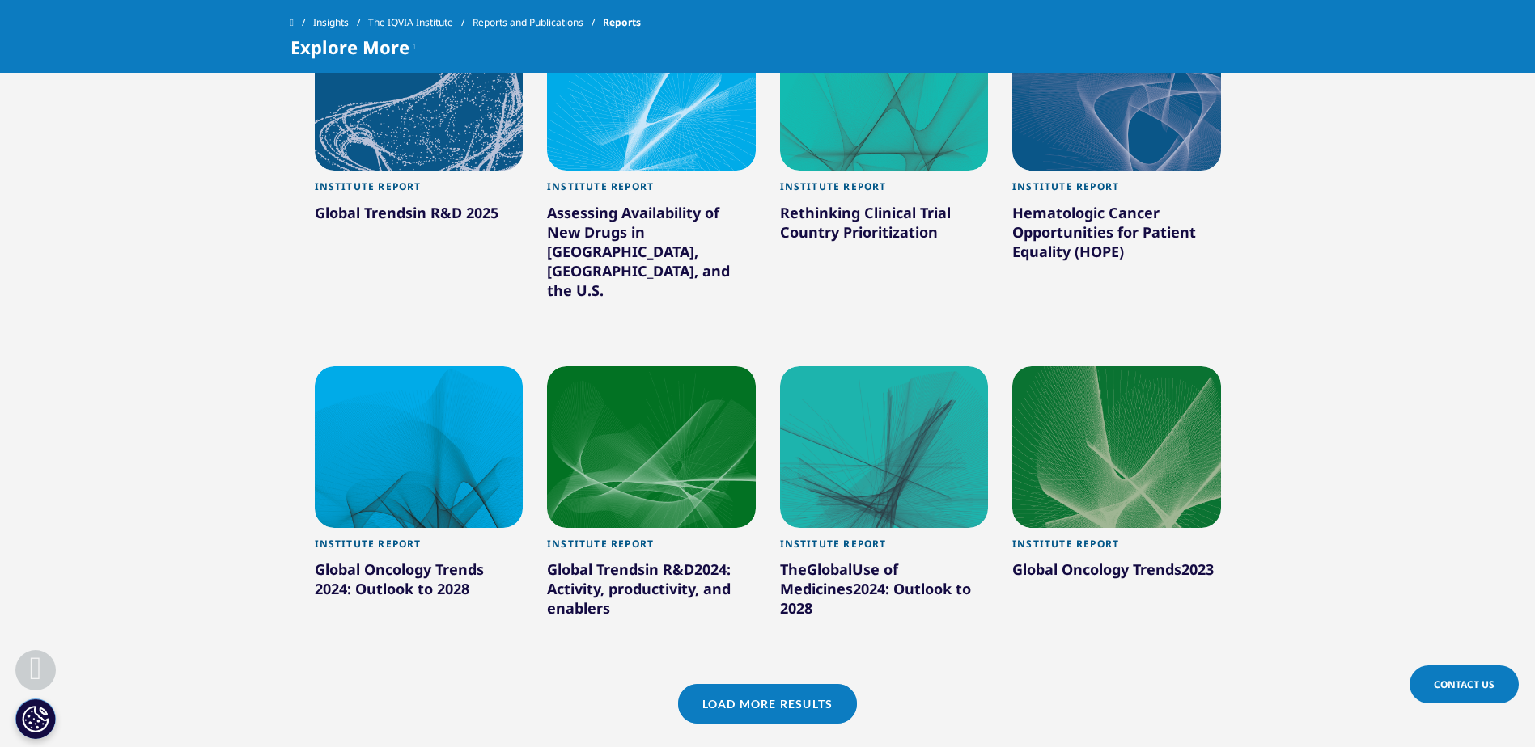
scroll to position [1456, 0]
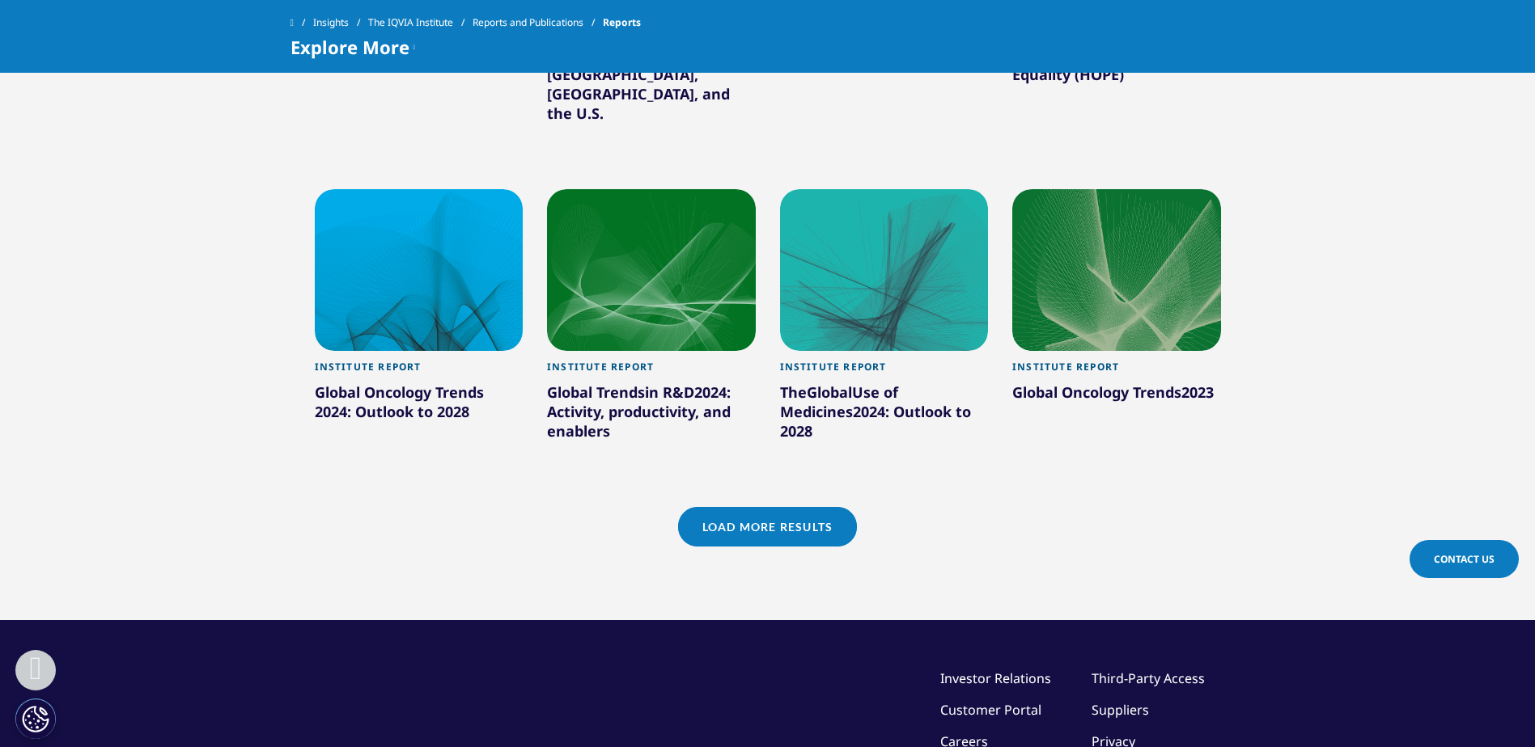
click at [792, 507] on link "Load More Results" at bounding box center [767, 527] width 179 height 40
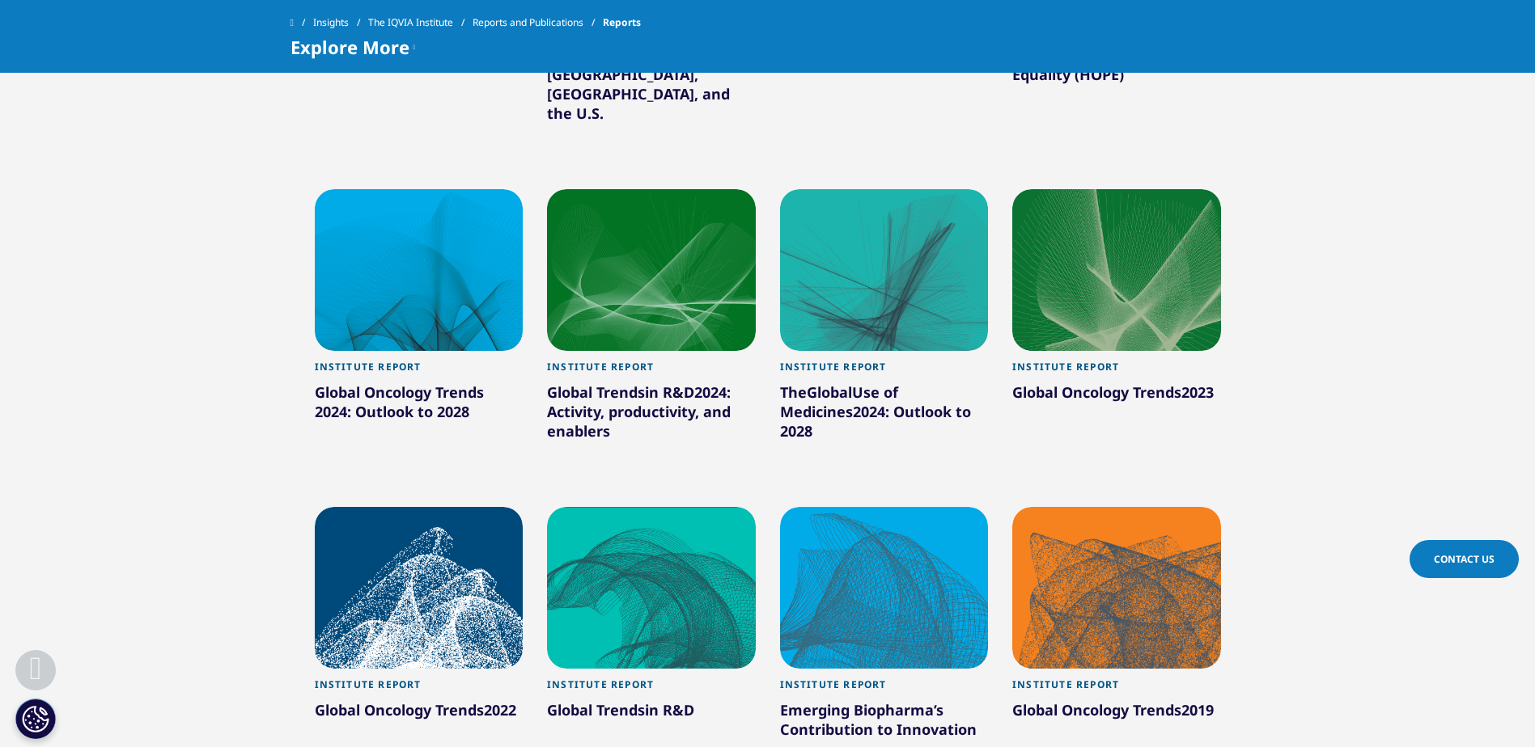
drag, startPoint x: 1267, startPoint y: 357, endPoint x: 1003, endPoint y: 366, distance: 263.9
click at [1003, 366] on section "global oncology trends 2024 global oncology trends 2024 Clear Search Loading Ty…" at bounding box center [767, 277] width 1535 height 1842
copy div "Global Oncology Trends 2023"
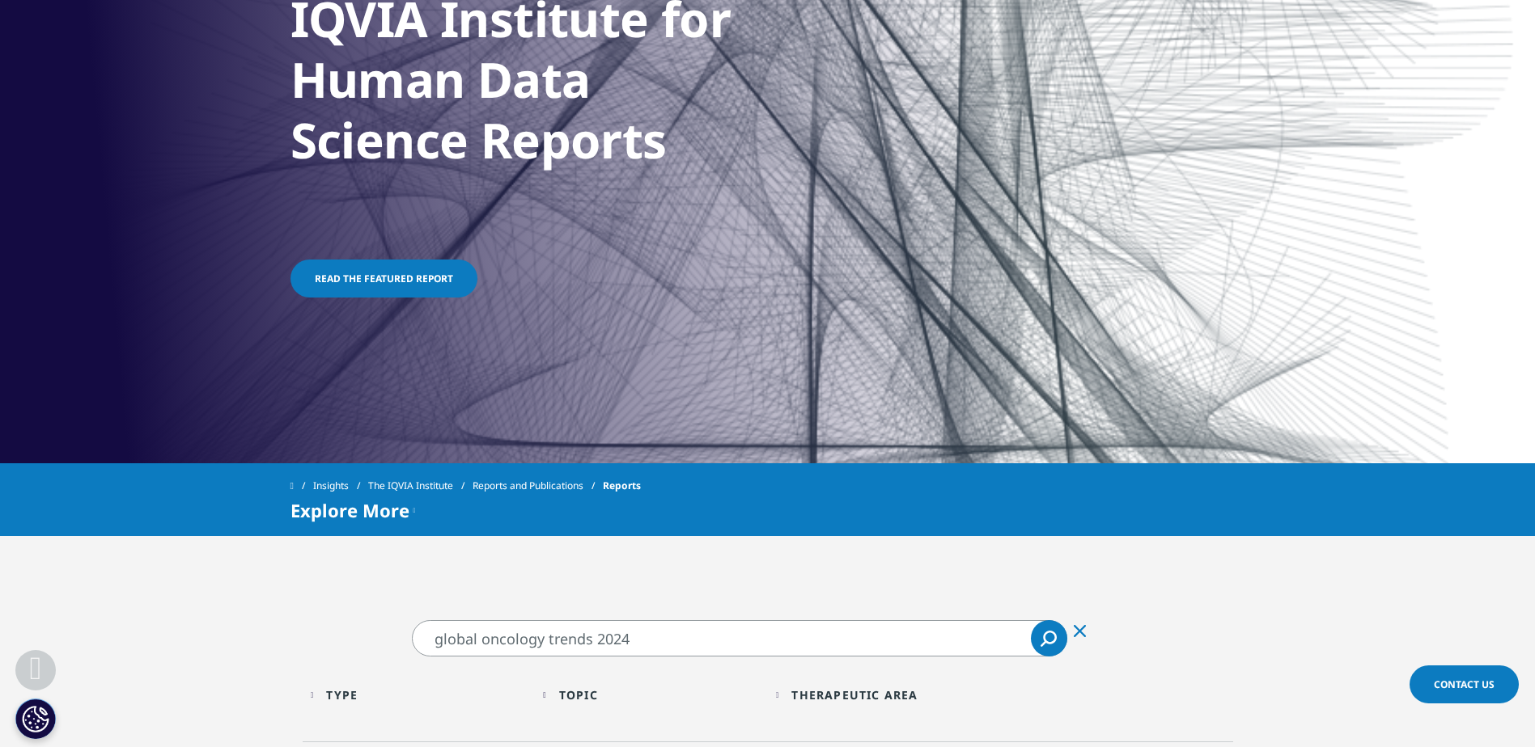
scroll to position [324, 0]
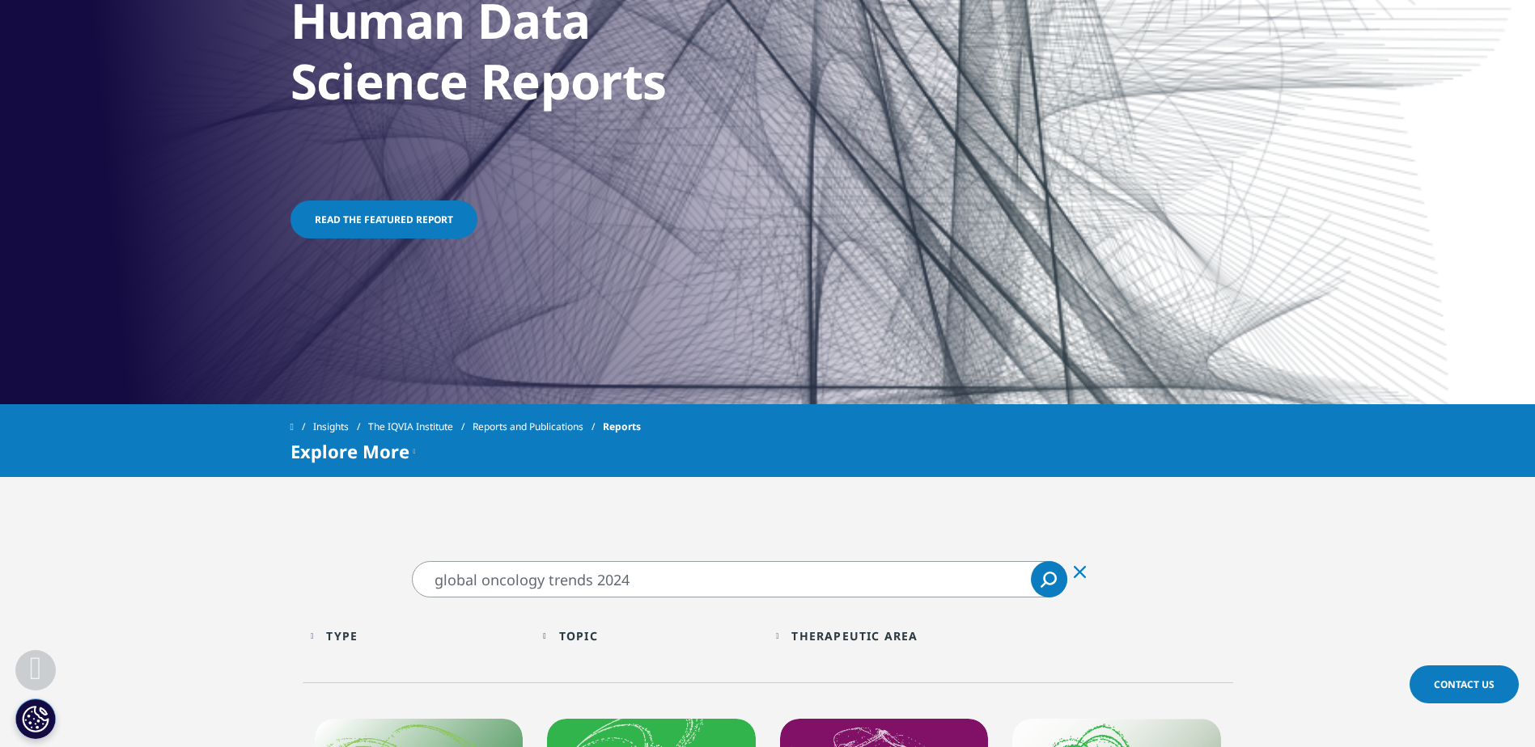
drag, startPoint x: 556, startPoint y: 573, endPoint x: 381, endPoint y: 573, distance: 174.7
paste input "Global Oncology Trends 2023"
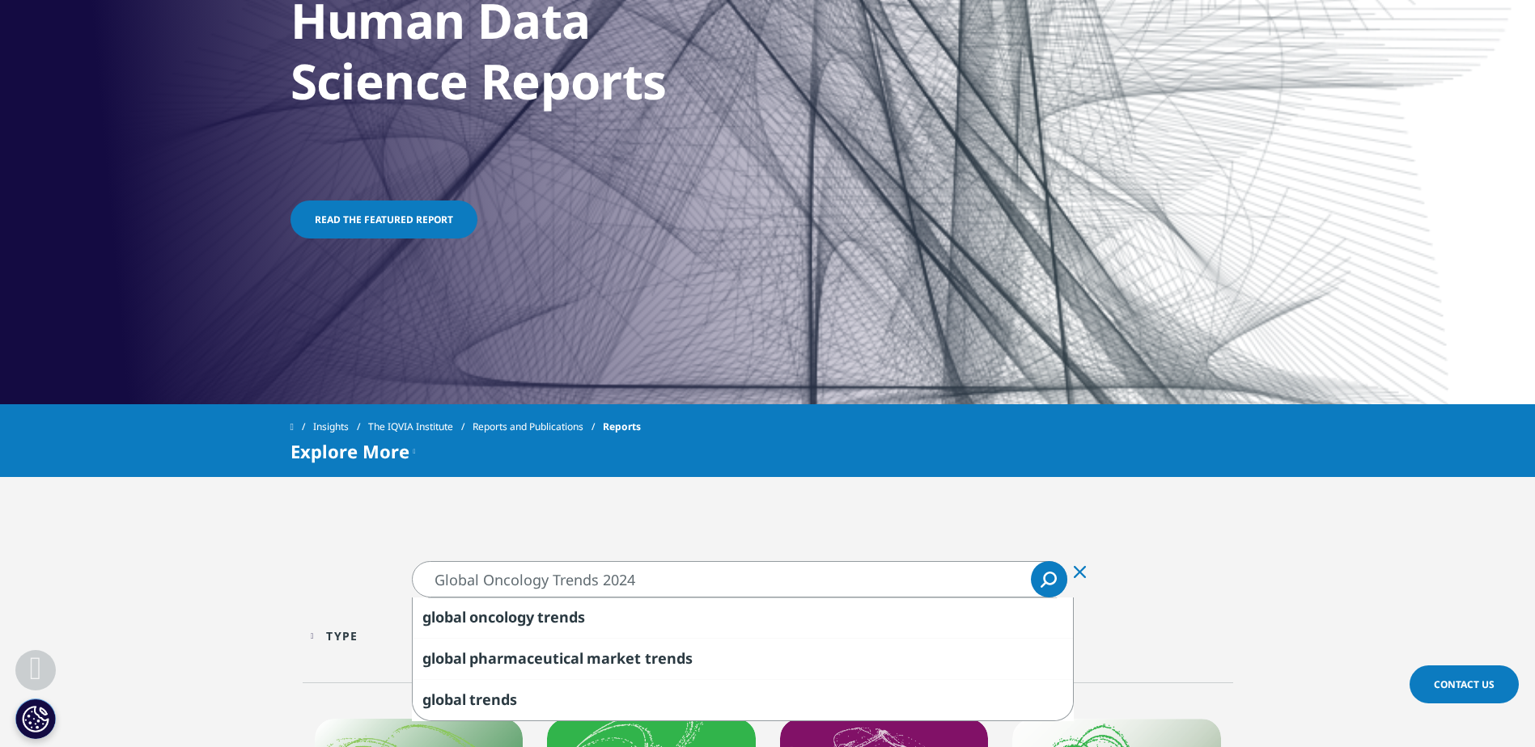
type input "Global Oncology Trends 2024"
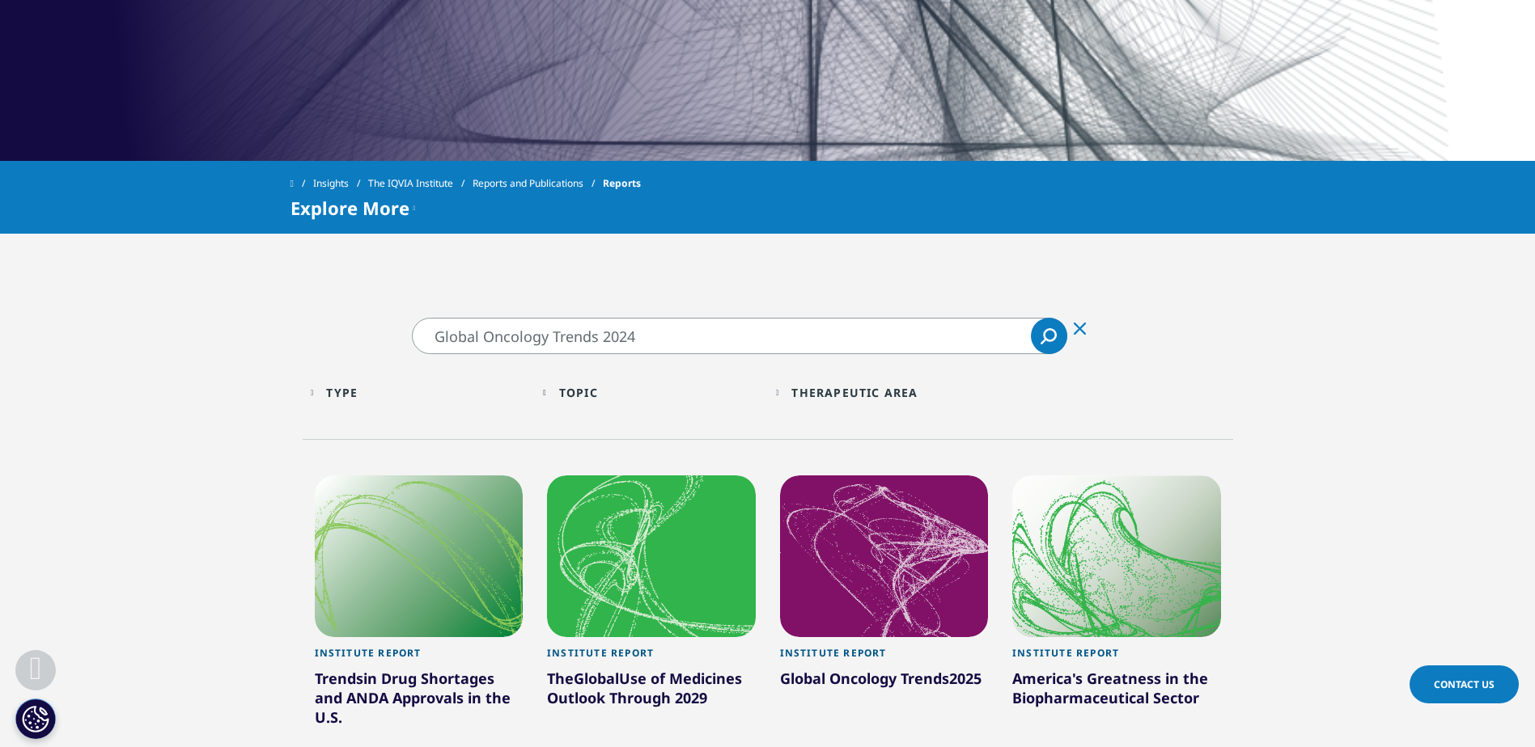
scroll to position [566, 0]
click at [1035, 339] on link "Search Loading" at bounding box center [1049, 337] width 36 height 36
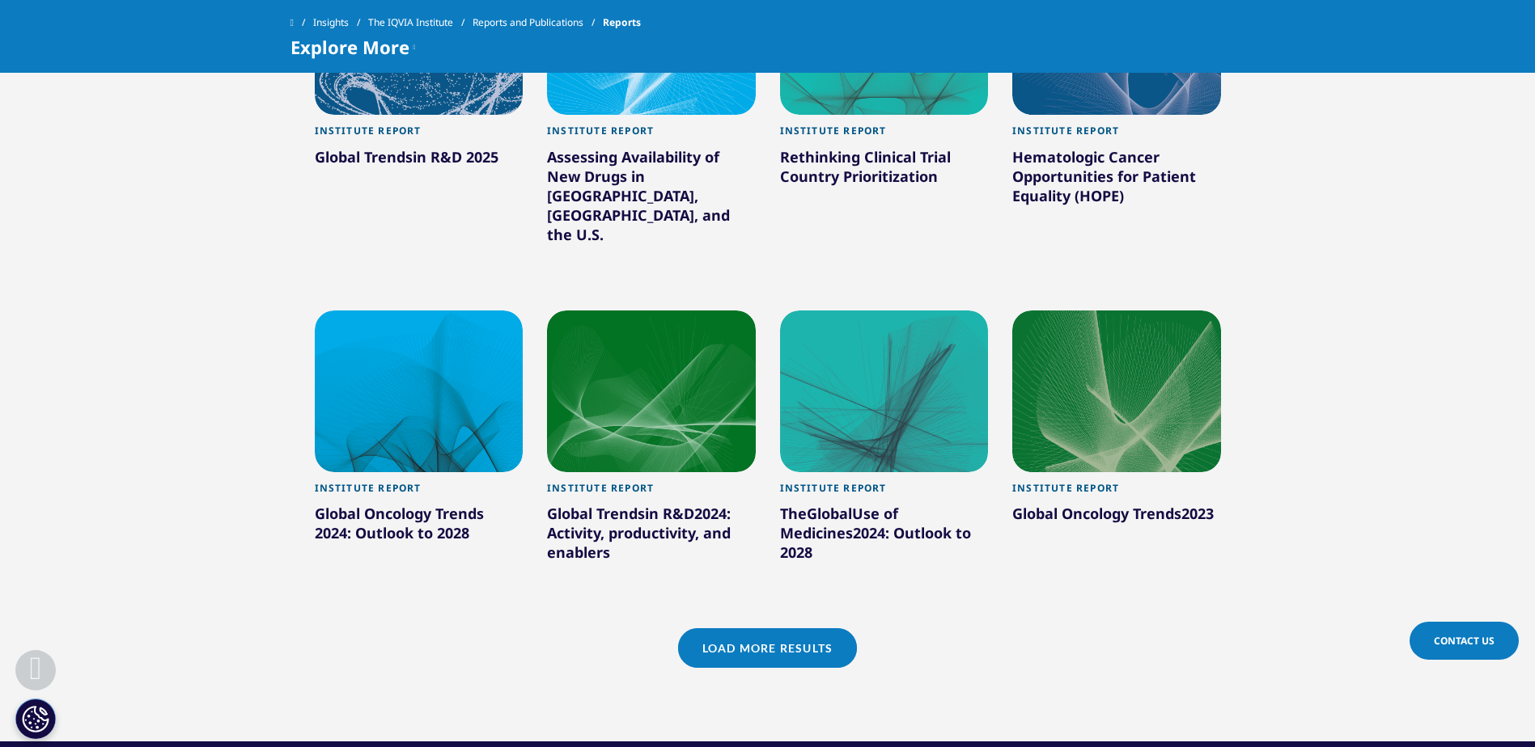
scroll to position [1375, 0]
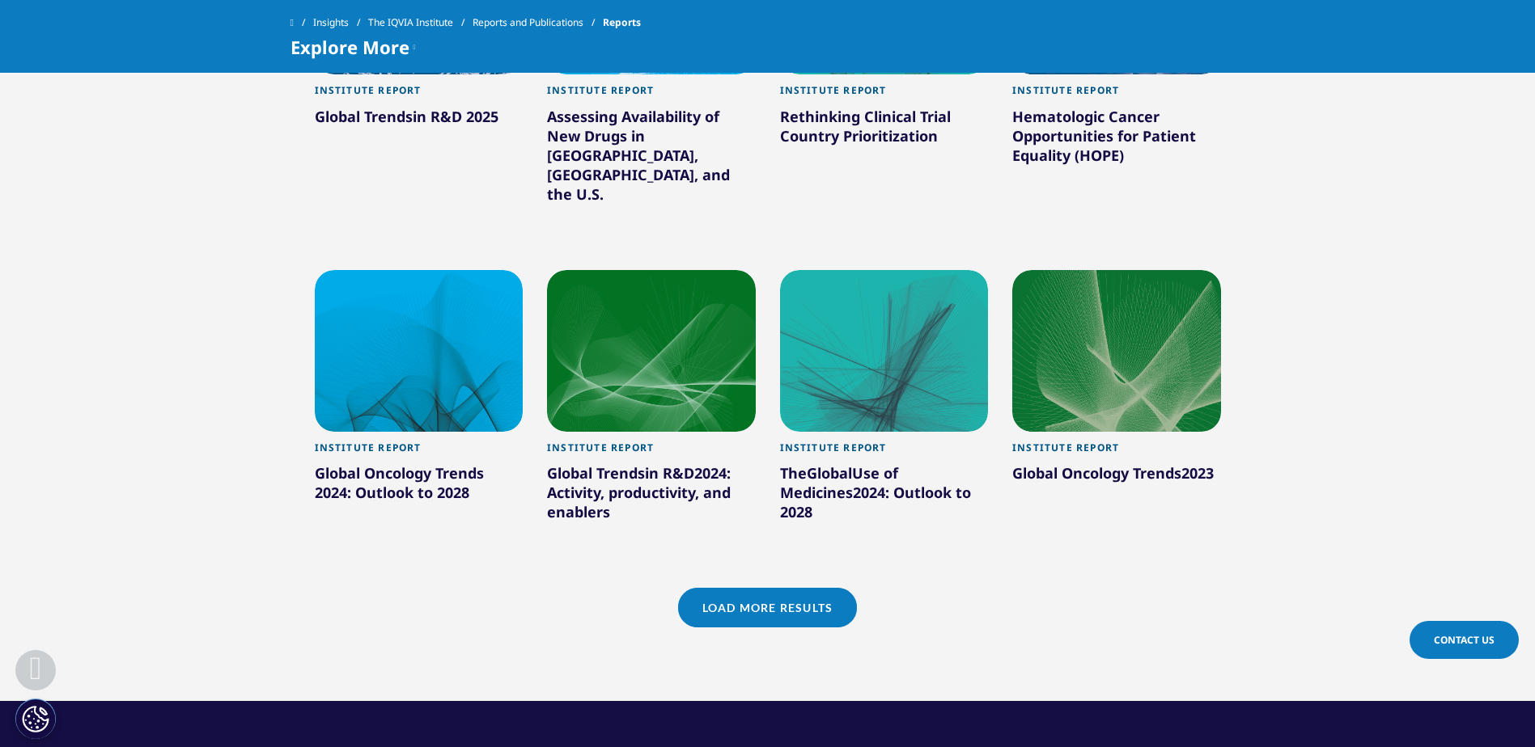
click at [777, 588] on link "Load More Results" at bounding box center [767, 608] width 179 height 40
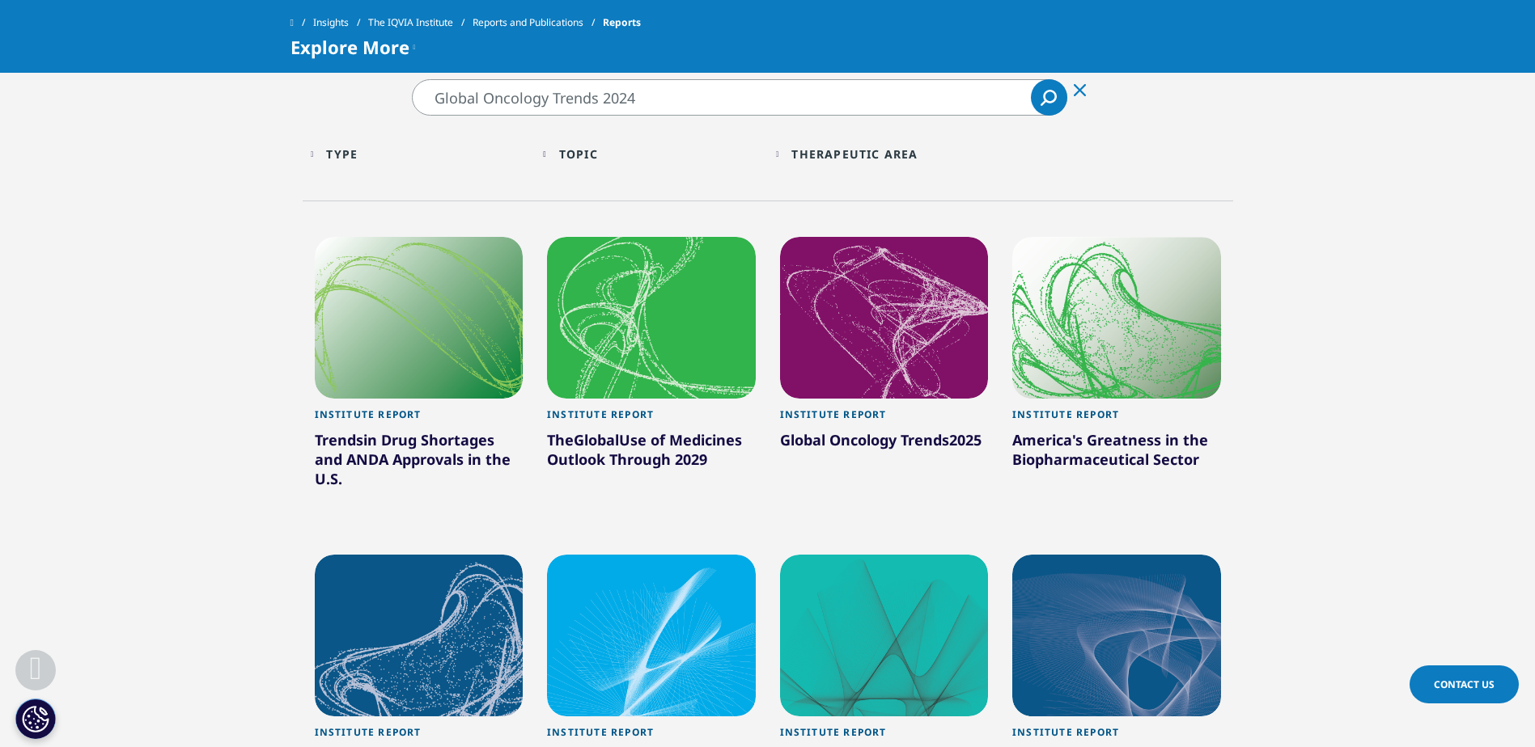
scroll to position [647, 0]
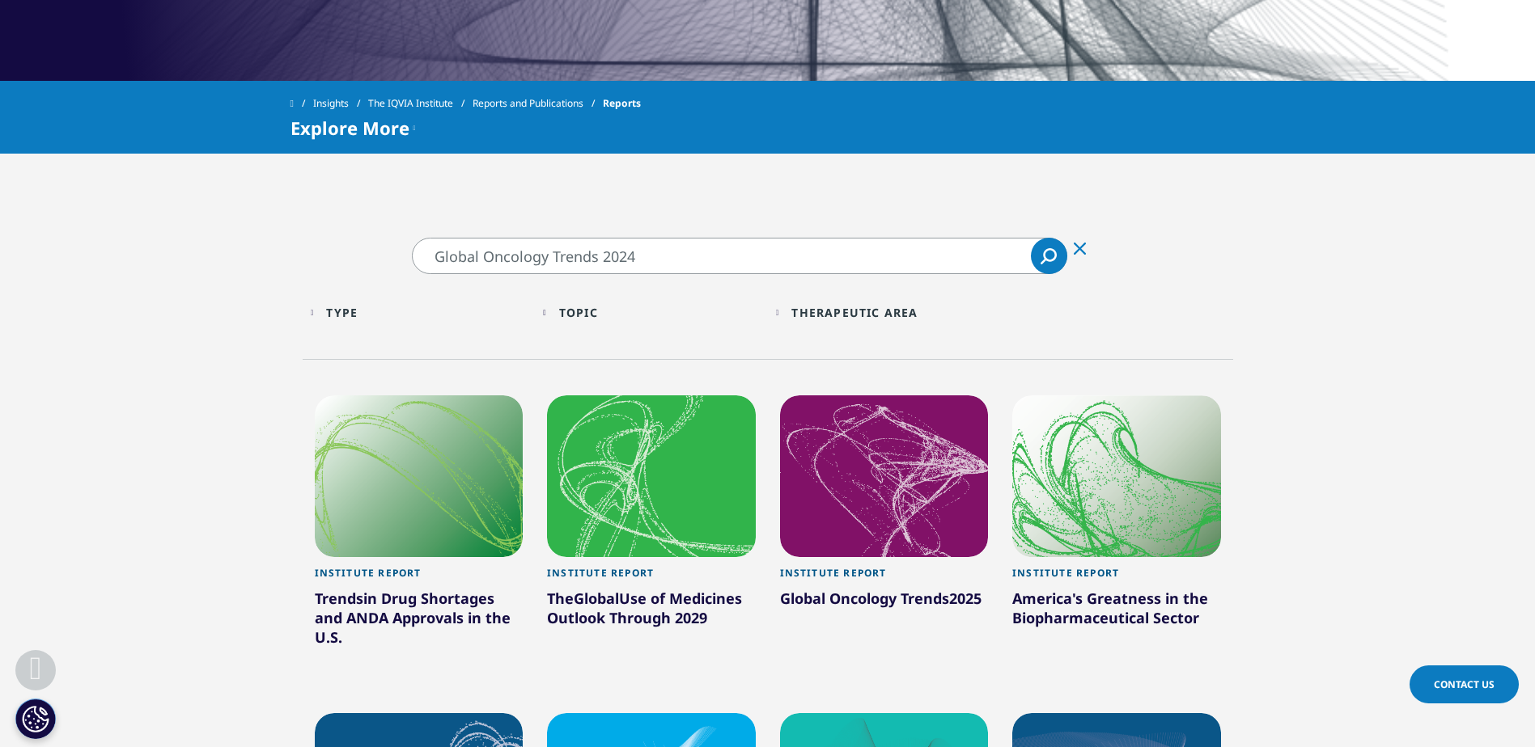
click at [468, 494] on div at bounding box center [419, 477] width 209 height 162
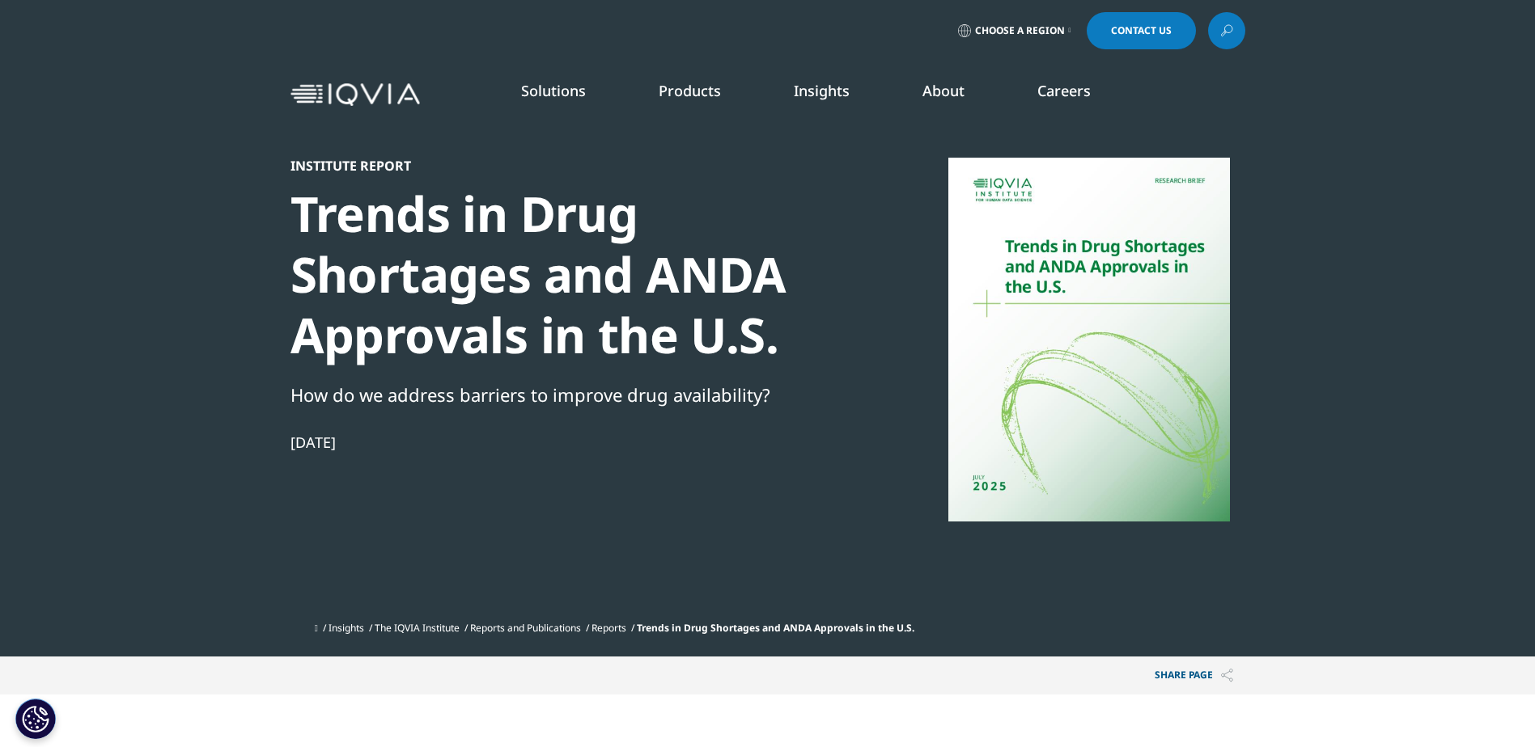
scroll to position [640, 955]
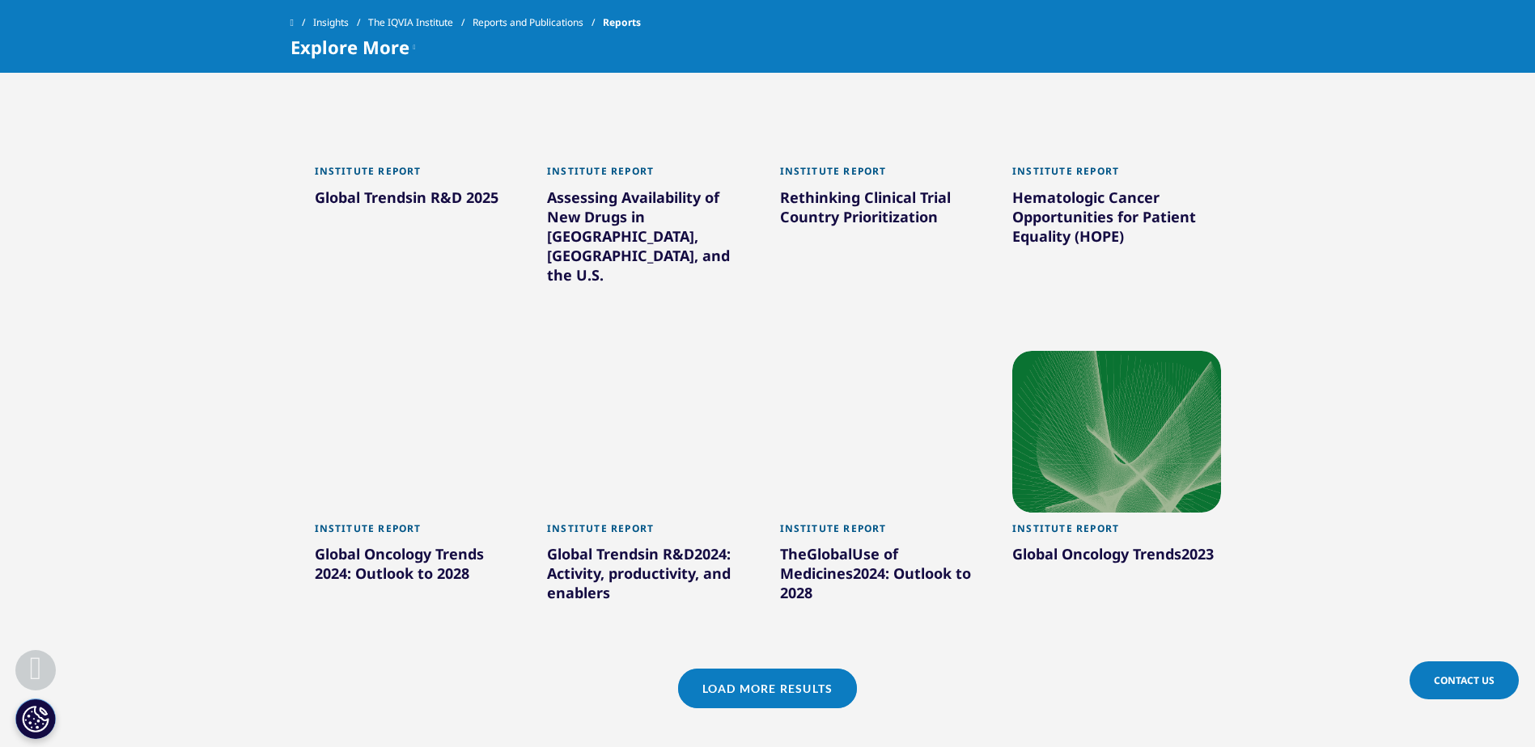
scroll to position [1375, 0]
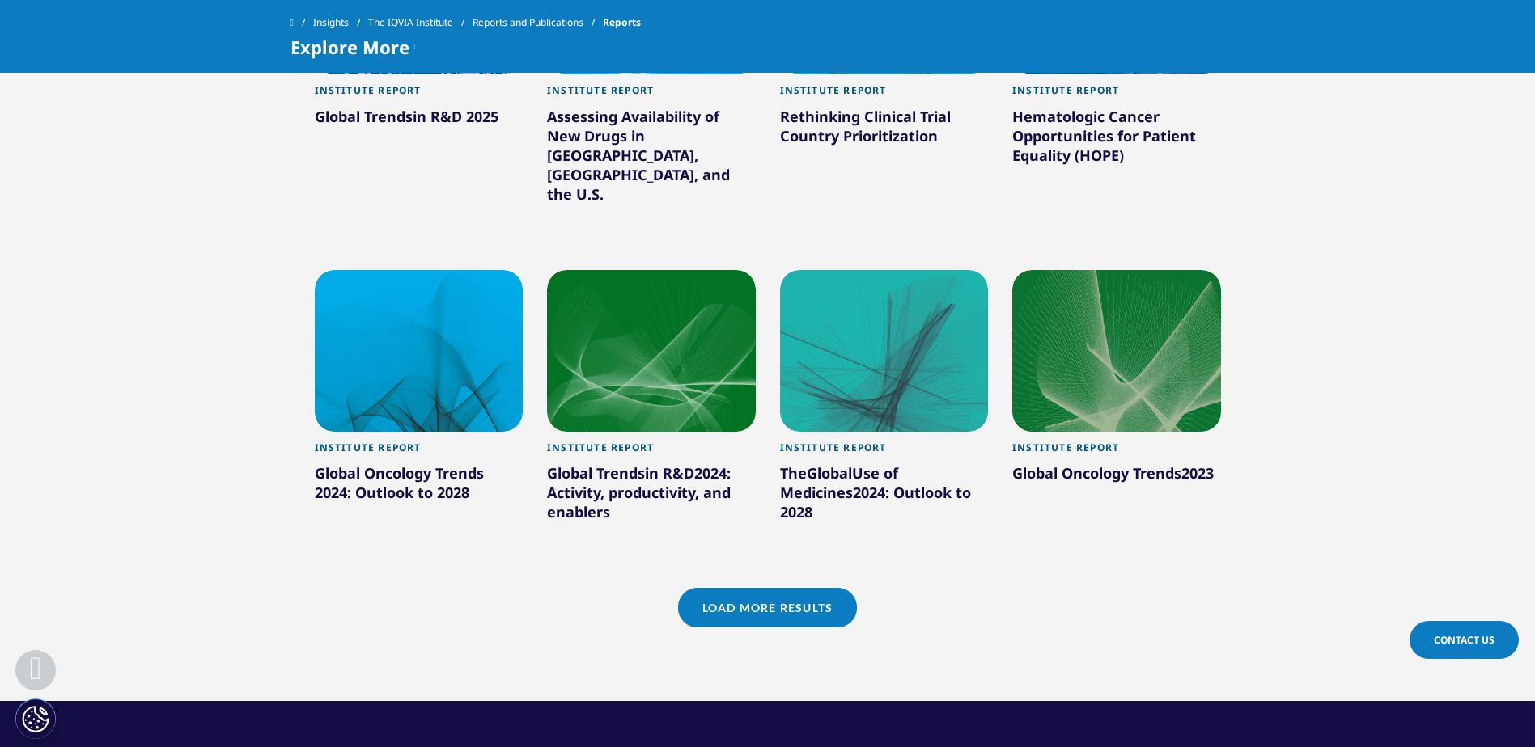
click at [399, 464] on div "Global Oncology Trends 2024 : Outlook to 2028" at bounding box center [419, 486] width 209 height 45
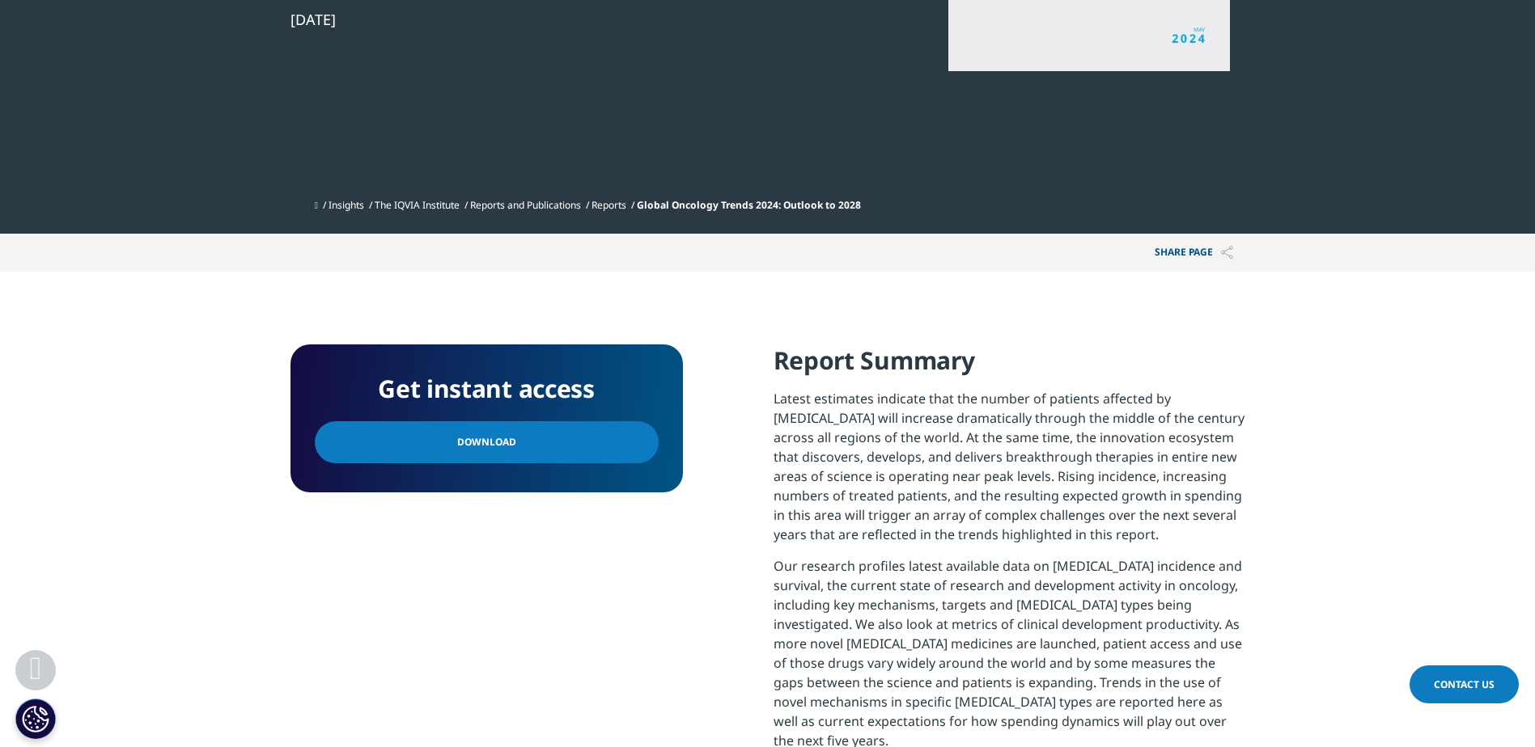
scroll to position [485, 0]
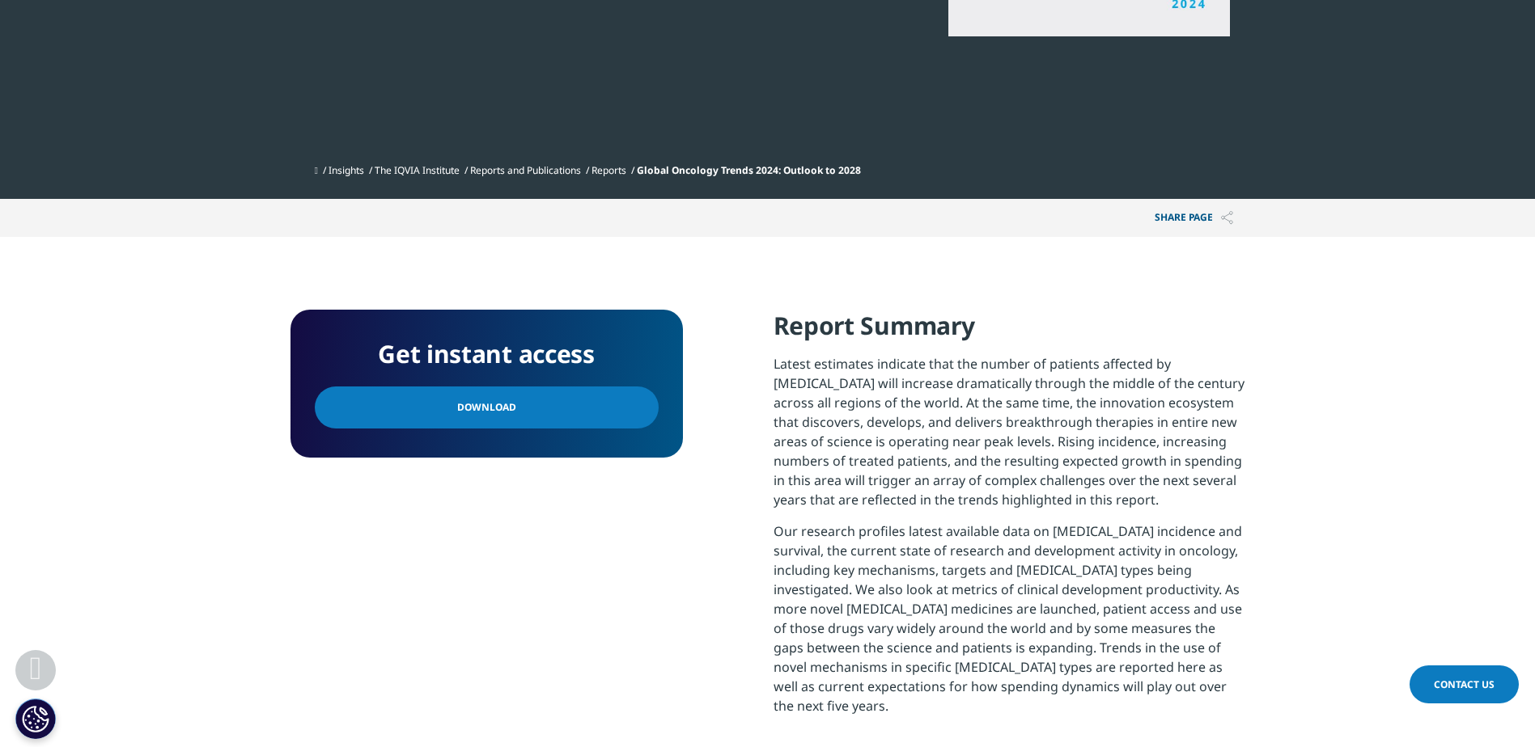
click at [591, 413] on link "Download" at bounding box center [487, 408] width 344 height 42
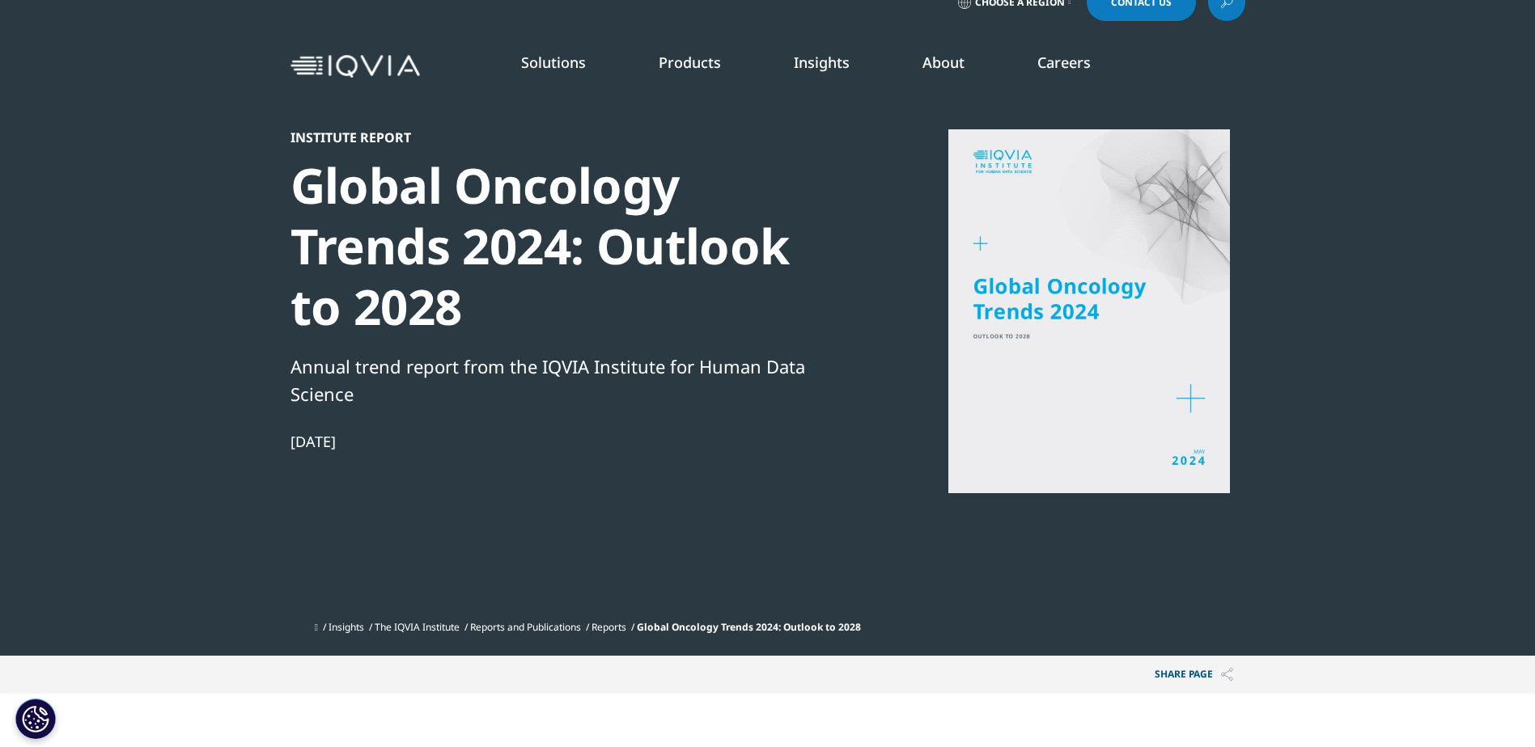
scroll to position [0, 0]
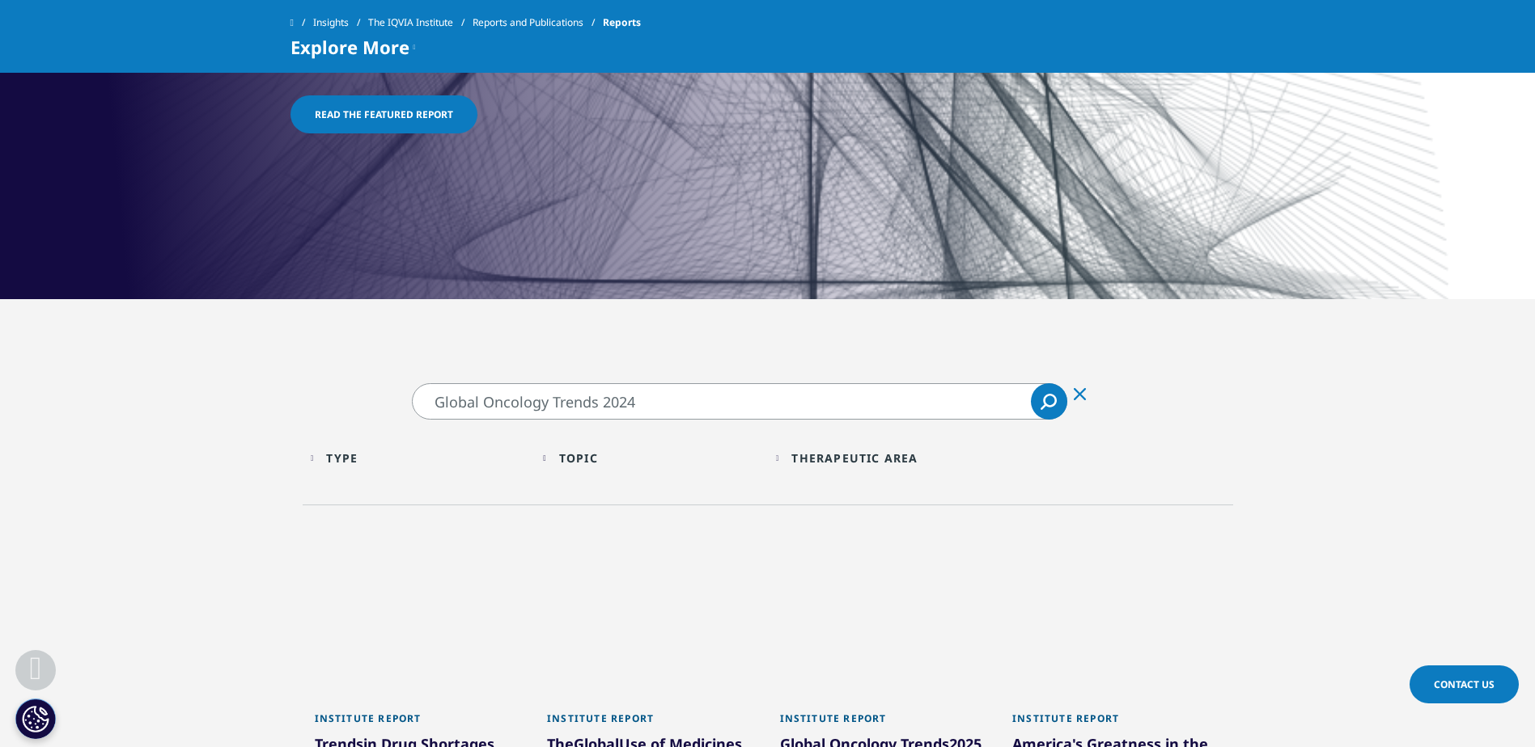
scroll to position [411, 0]
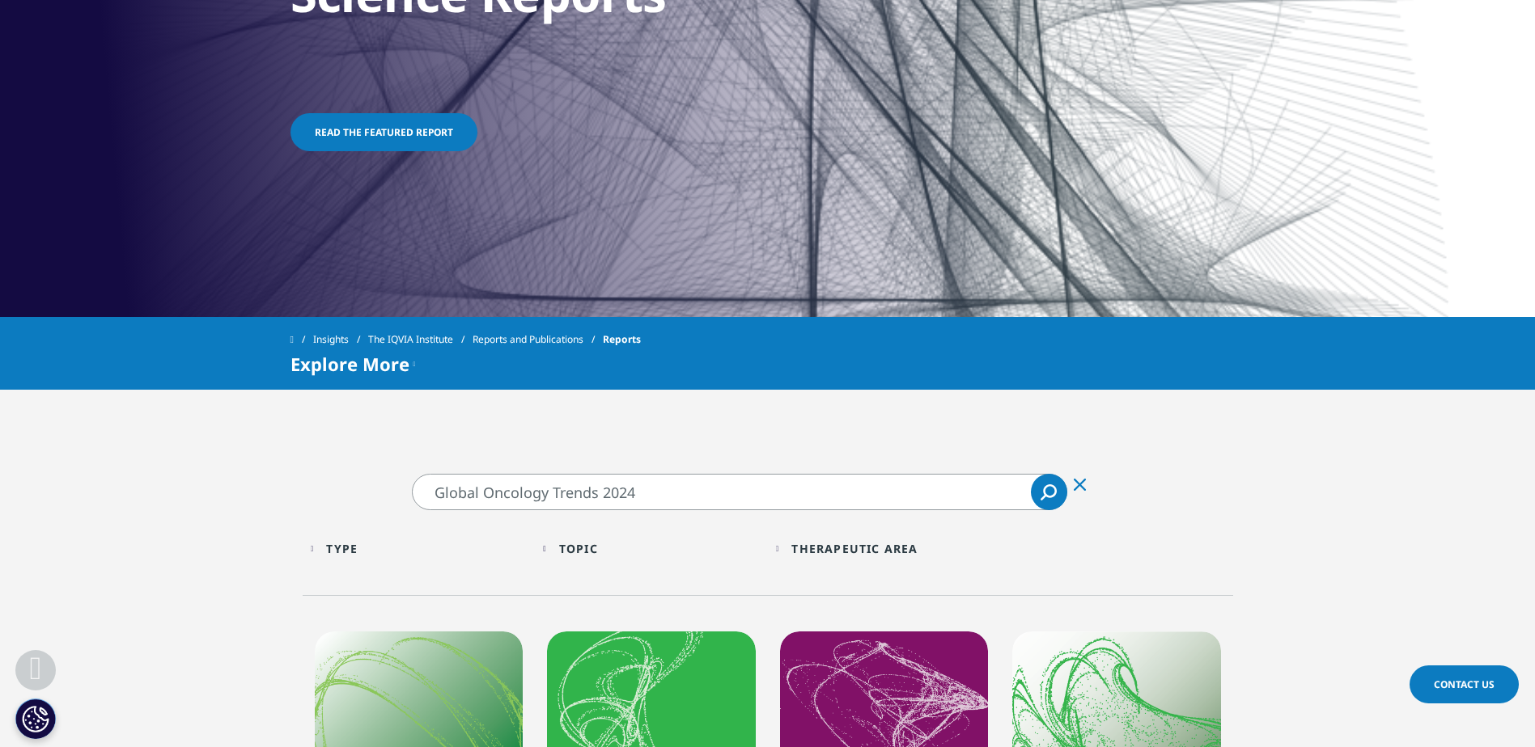
click at [663, 503] on input "Global Oncology Trends 2024" at bounding box center [739, 492] width 655 height 36
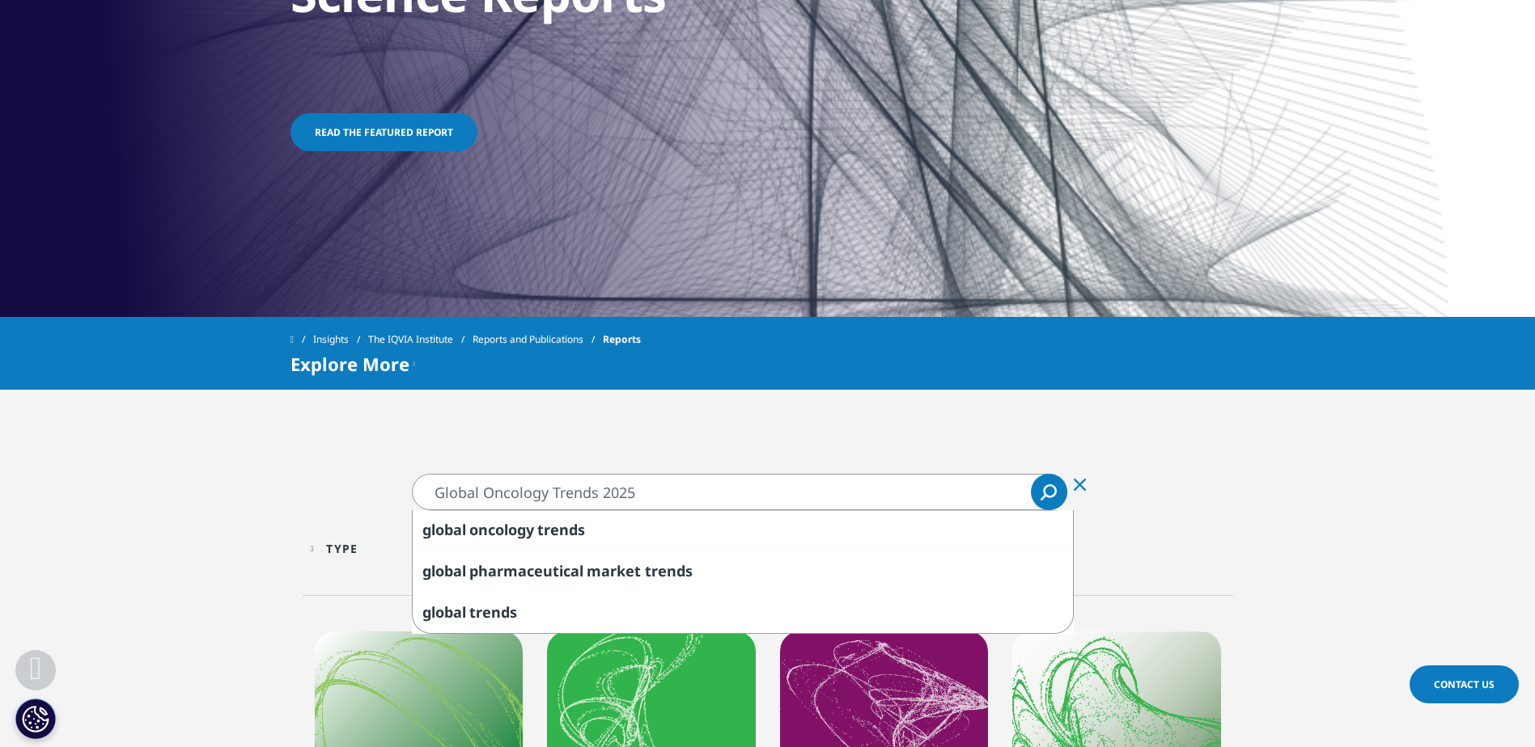
type input "Global Oncology Trends 2025"
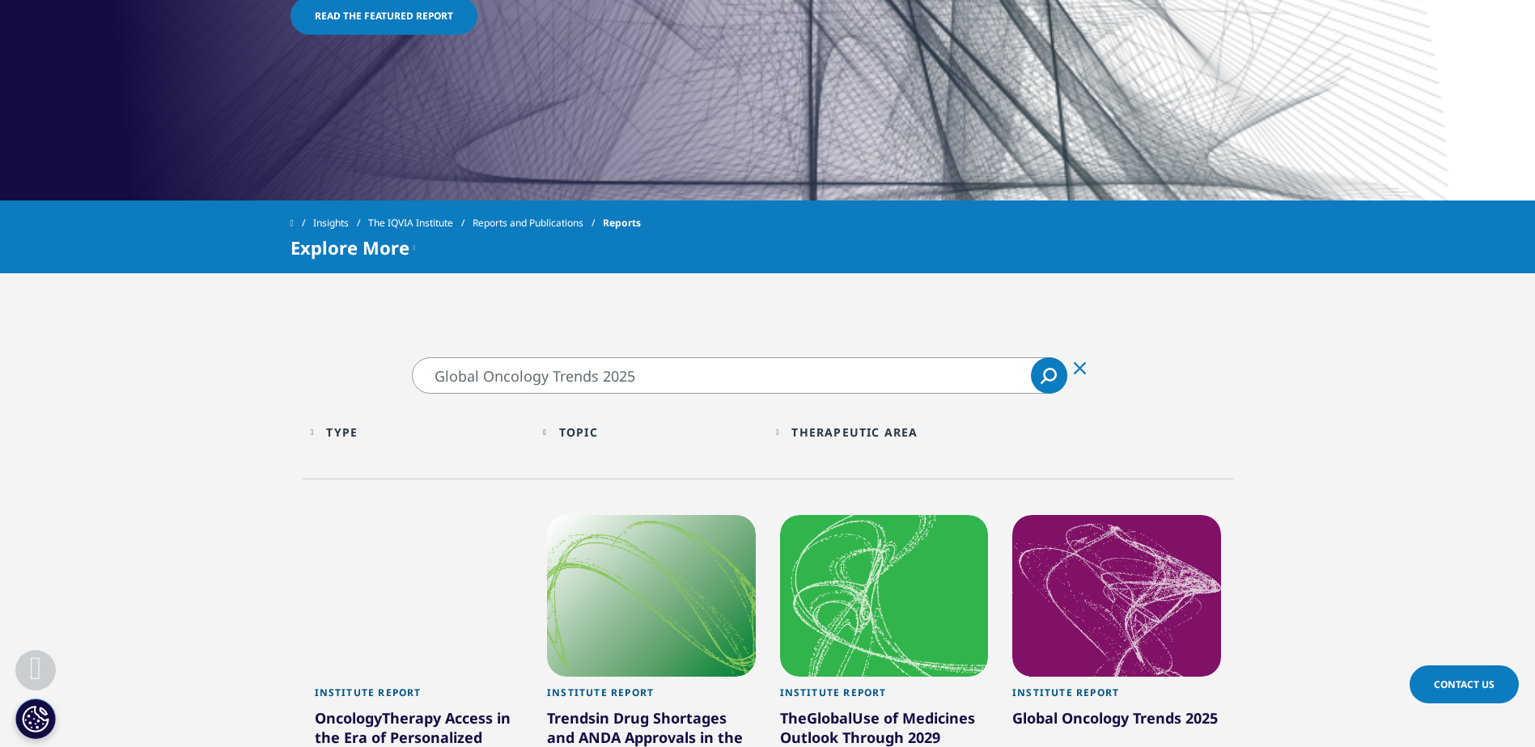
scroll to position [735, 0]
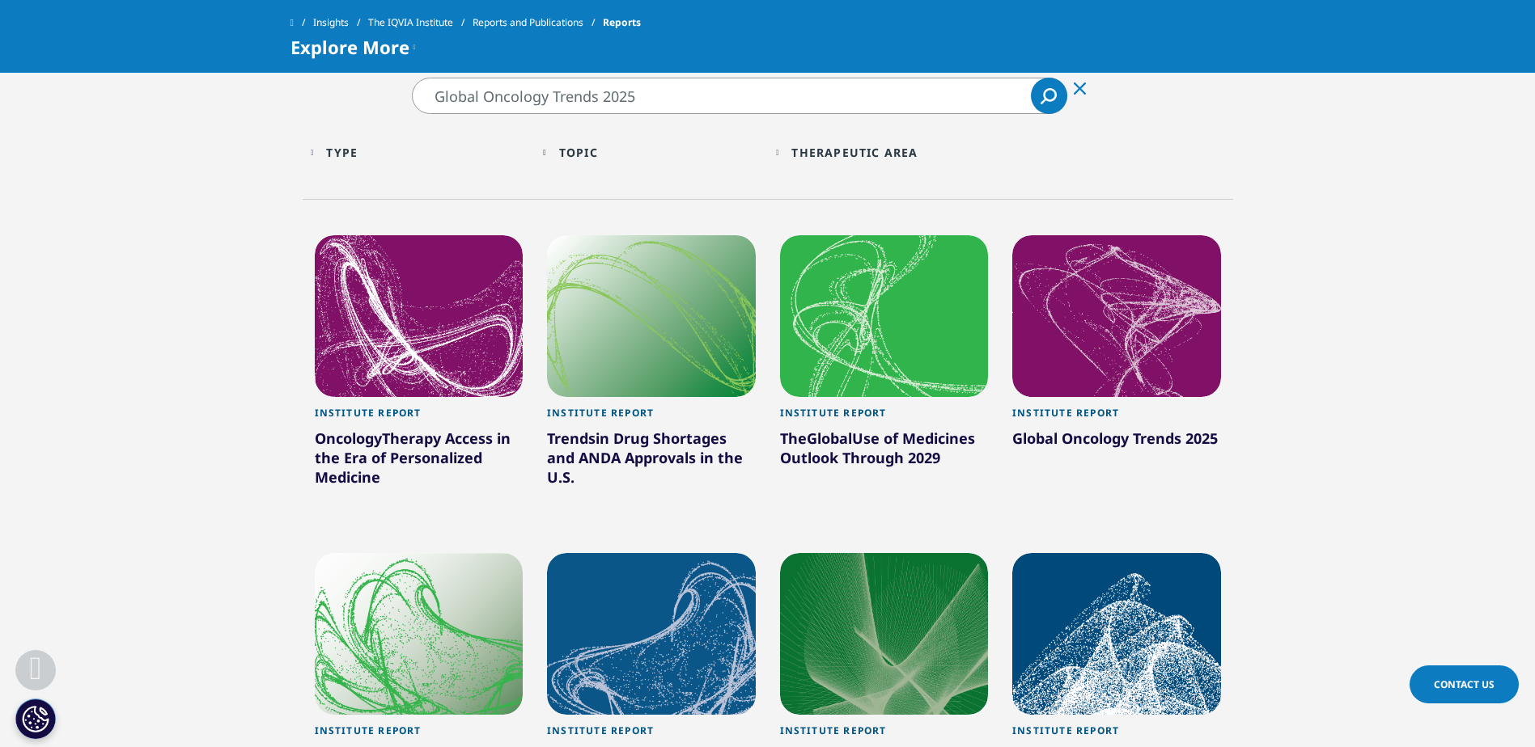
click at [1138, 438] on span "Trends" at bounding box center [1157, 438] width 49 height 19
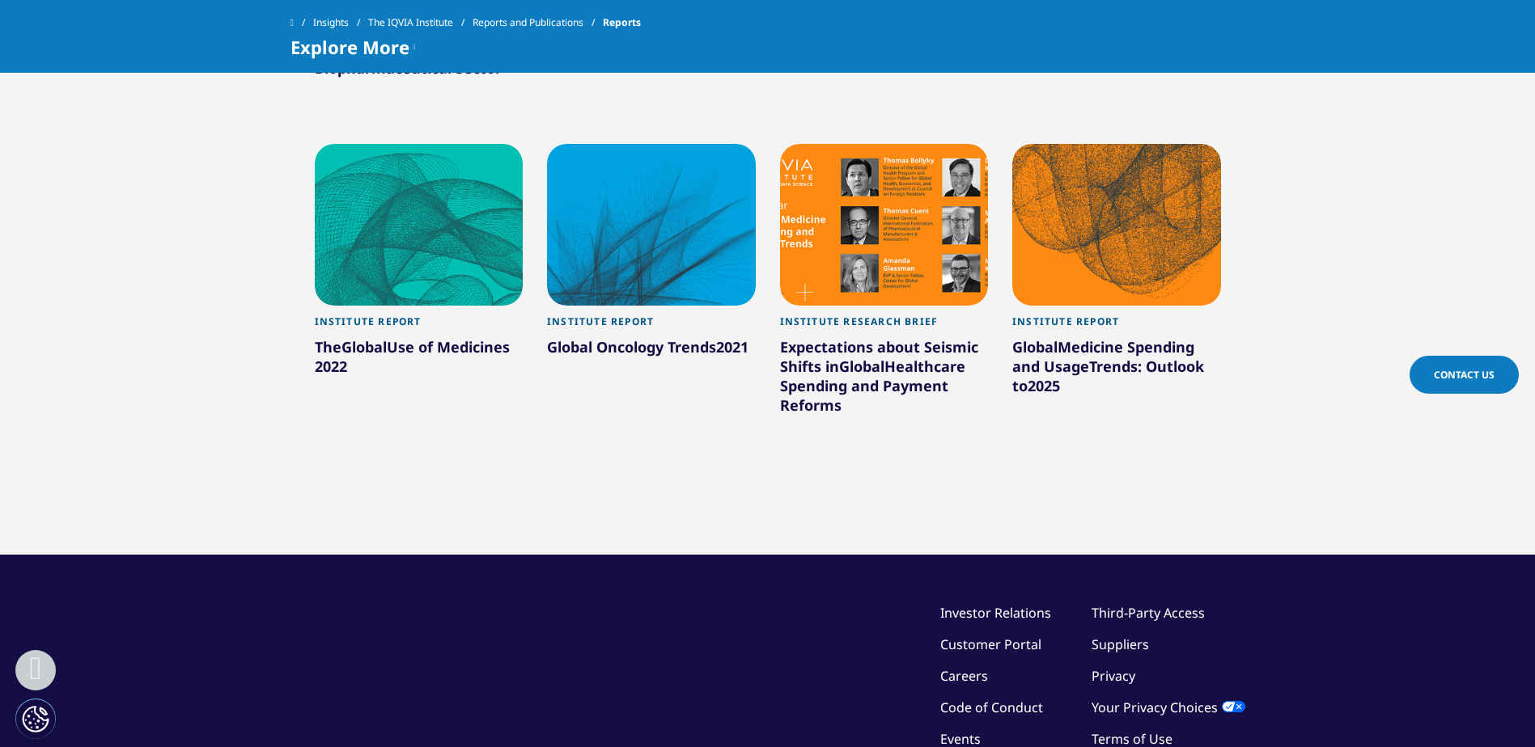
scroll to position [1624, 0]
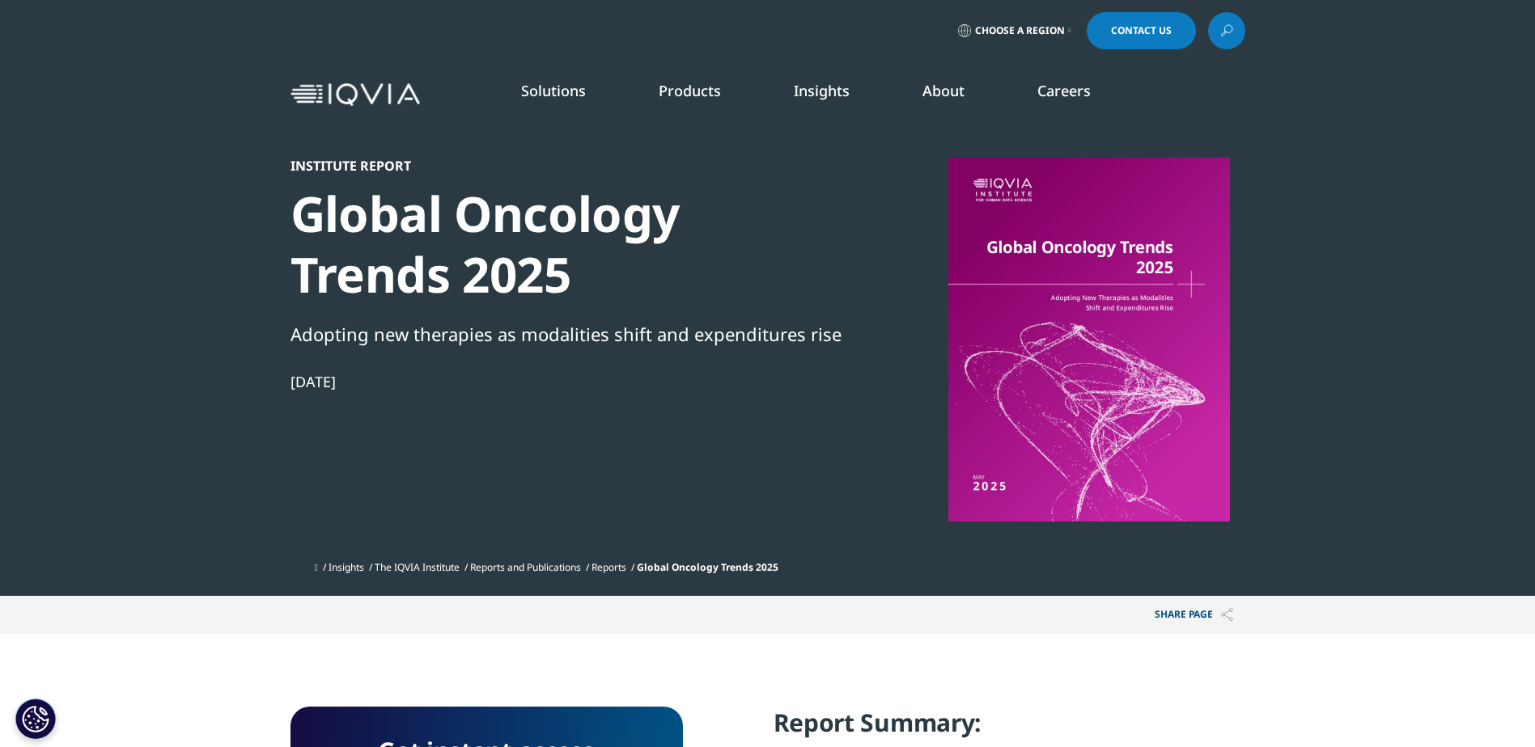
scroll to position [476, 955]
